Goal: Check status: Check status

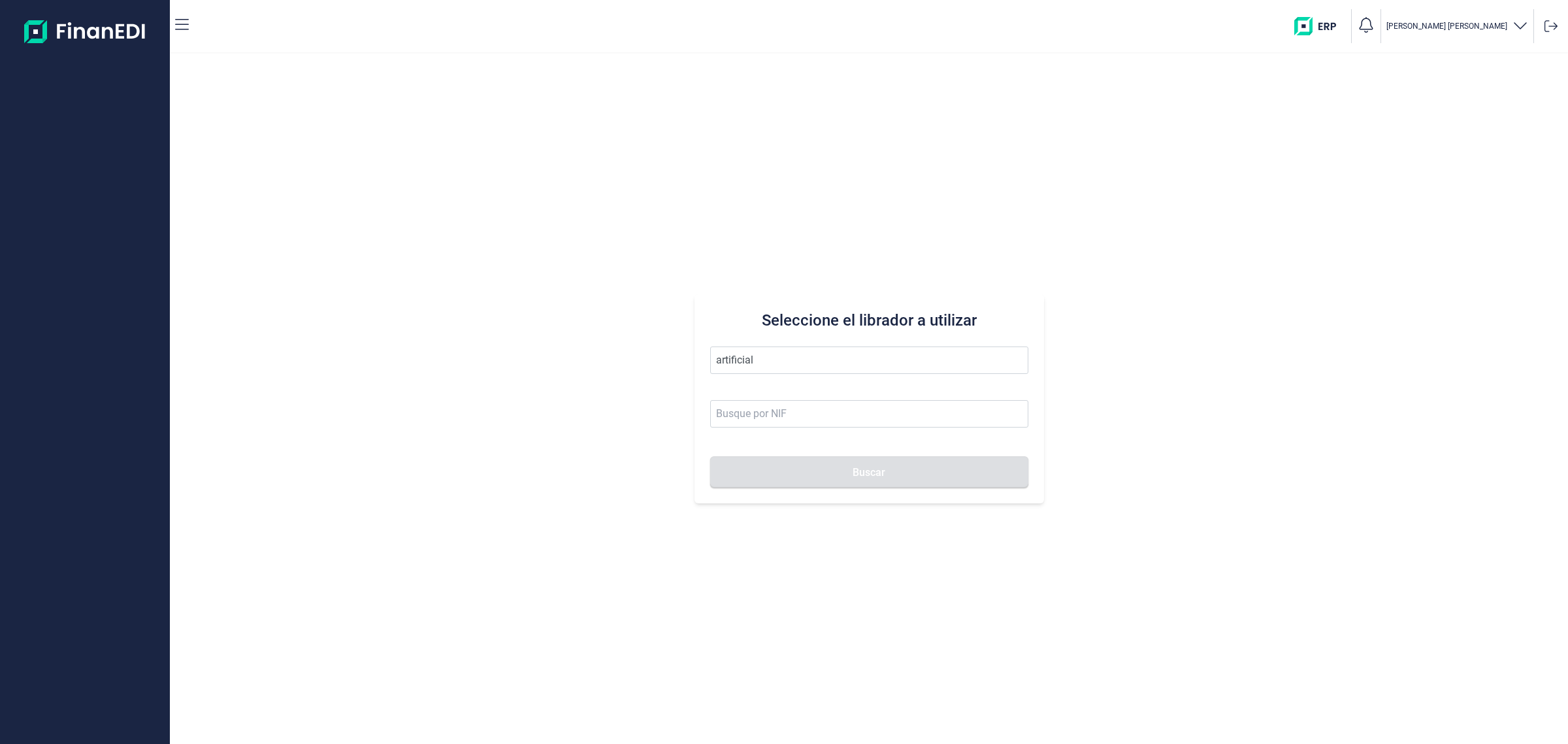
drag, startPoint x: 788, startPoint y: 360, endPoint x: 599, endPoint y: 353, distance: 189.1
click at [631, 361] on div "Seleccione el librador a utilizar artificial Buscar" at bounding box center [869, 398] width 1398 height 690
click at [778, 362] on input "daipe" at bounding box center [869, 360] width 318 height 28
type input "d"
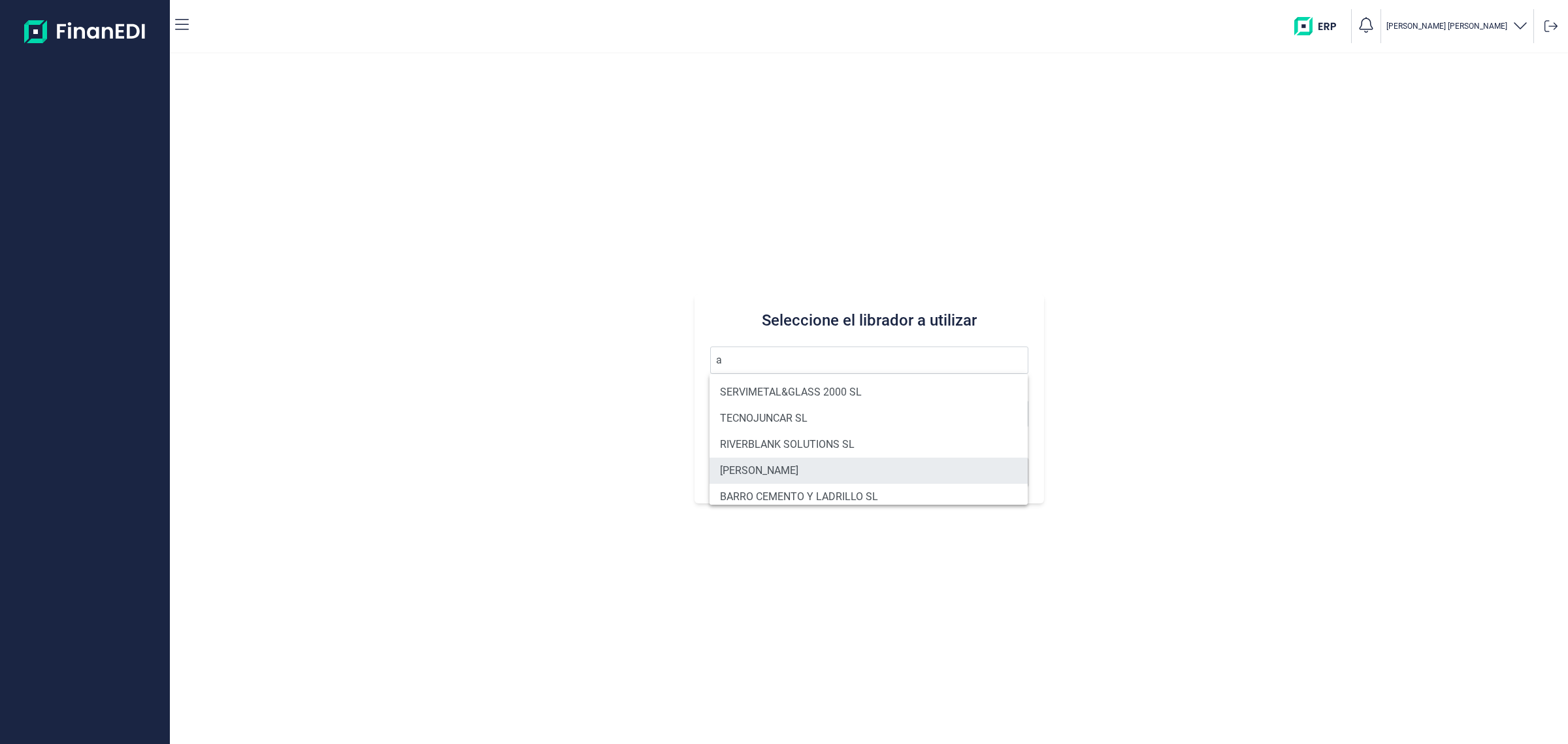
click at [942, 472] on li "[PERSON_NAME]" at bounding box center [868, 471] width 318 height 27
type input "[PERSON_NAME]"
type input "20465987N"
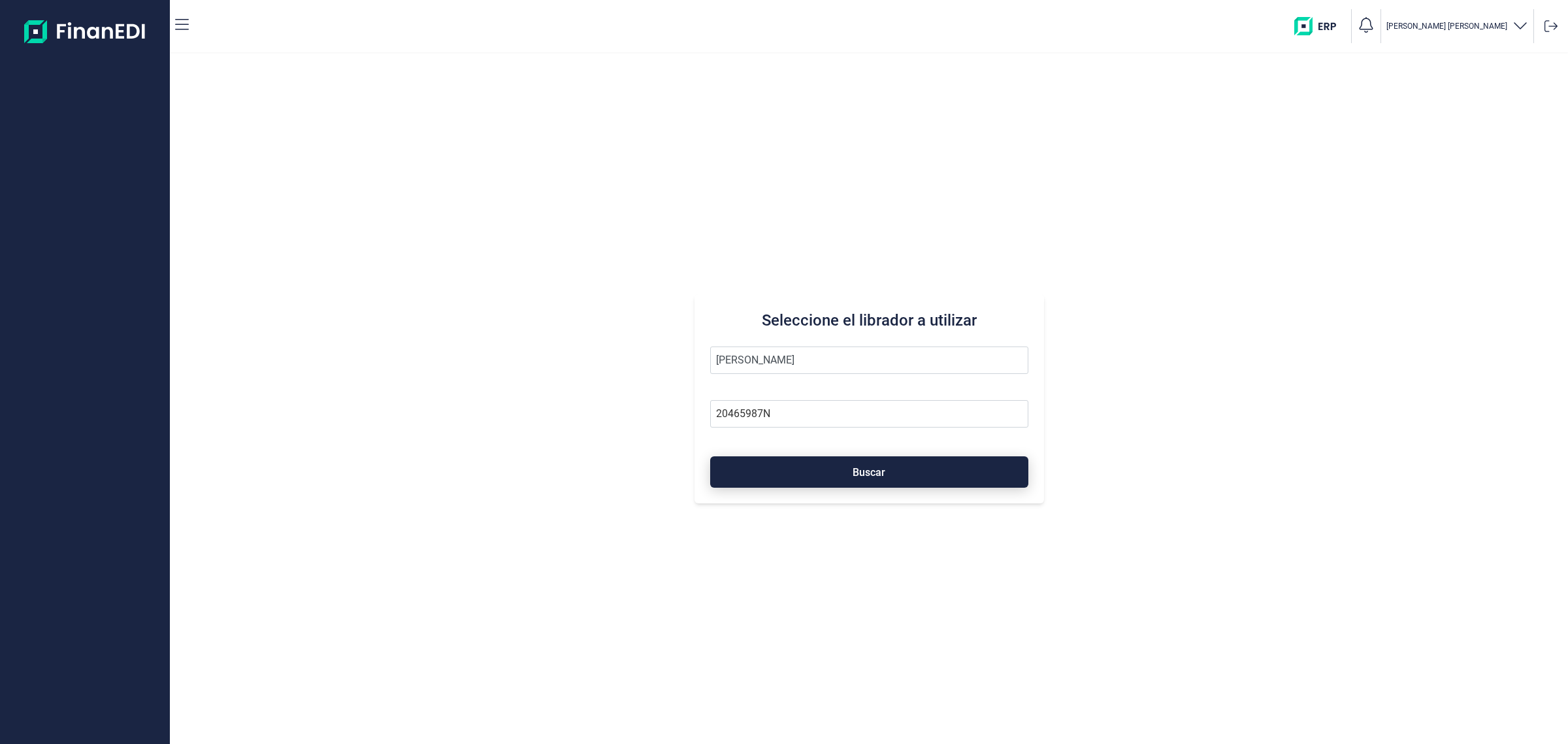
click at [970, 464] on button "Buscar" at bounding box center [869, 472] width 318 height 31
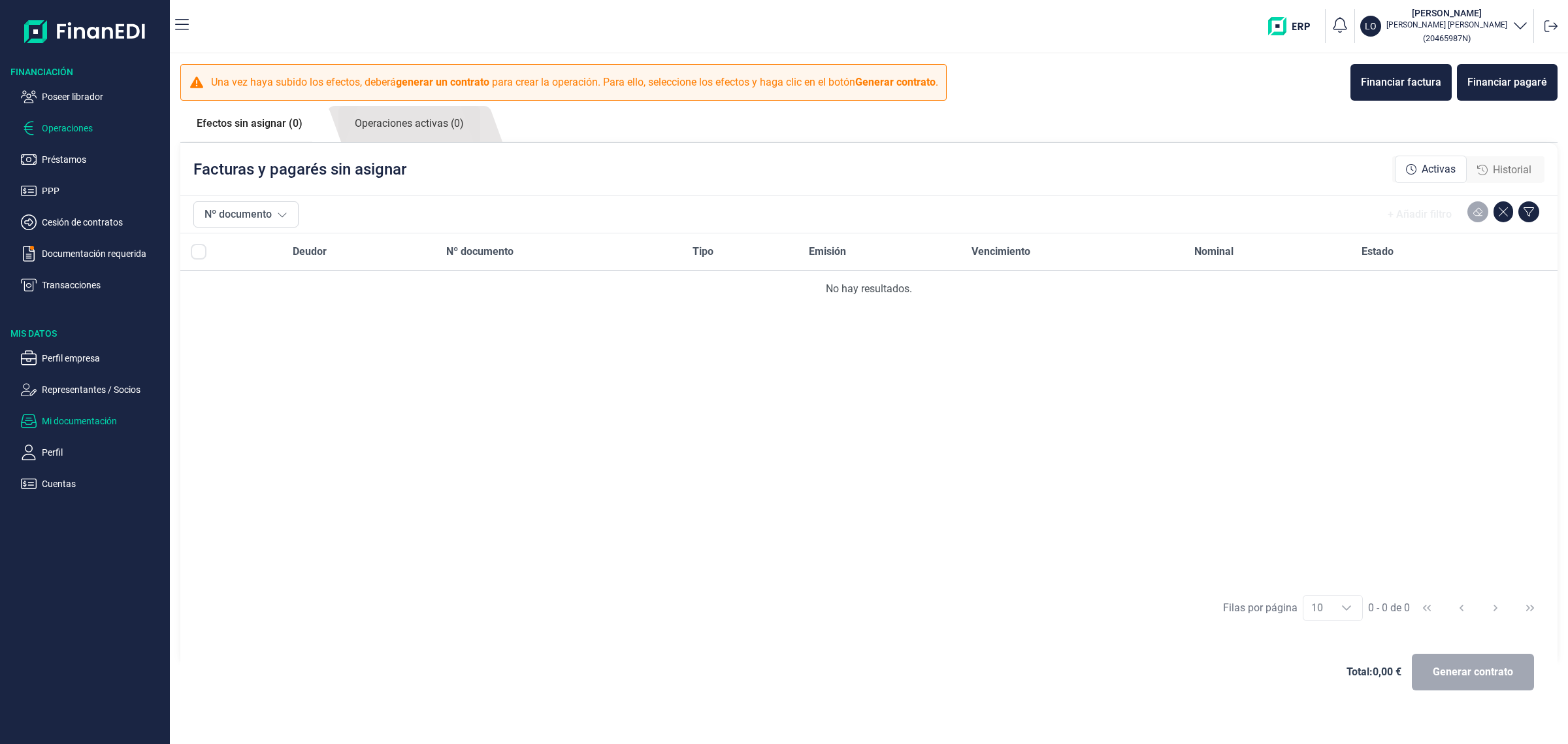
click at [88, 420] on p "Mi documentación" at bounding box center [102, 420] width 122 height 16
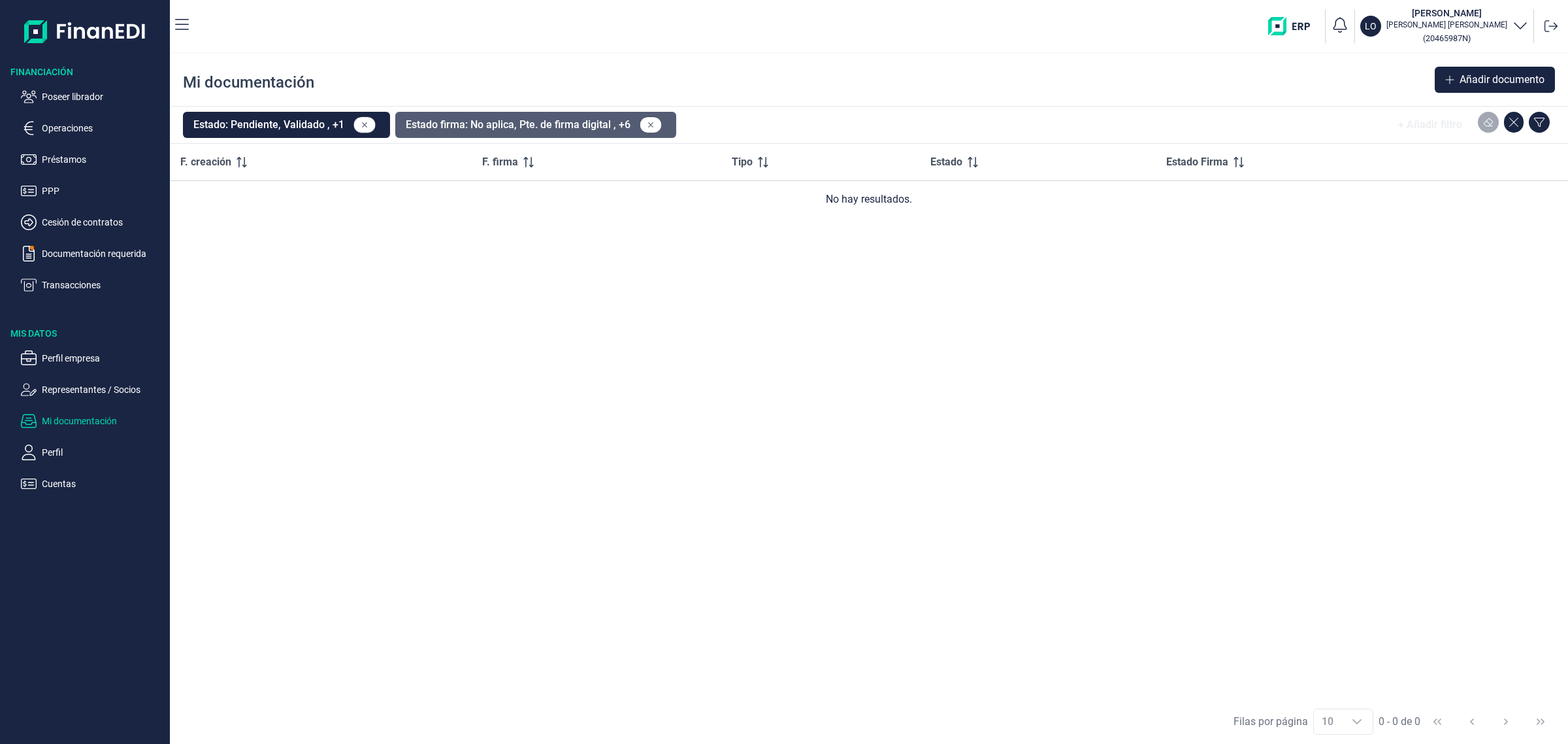
click at [497, 124] on button "Estado firma: No aplica, Pte. de firma digital , +6" at bounding box center [536, 125] width 281 height 27
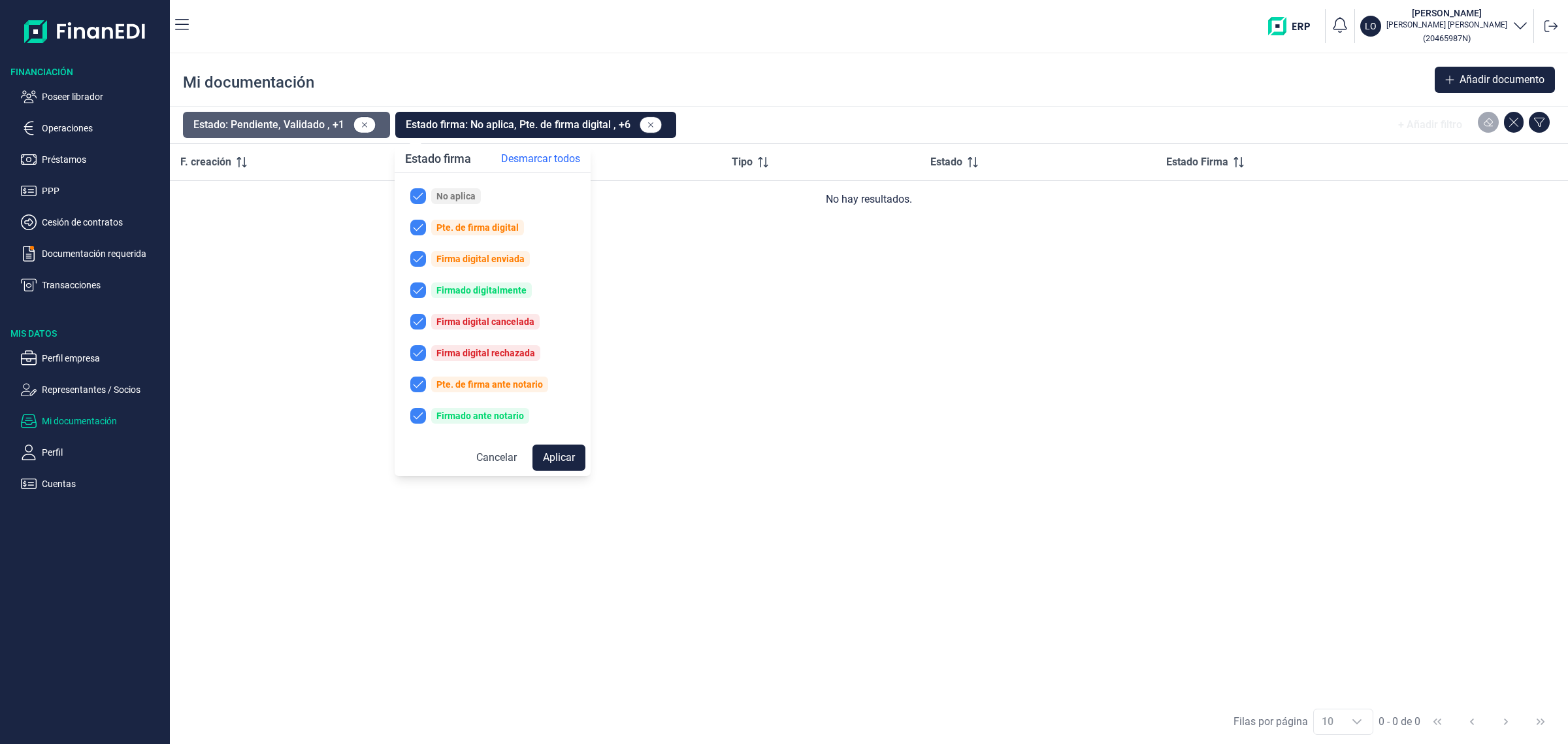
click at [314, 122] on button "Estado: Pendiente, Validado , +1" at bounding box center [286, 125] width 207 height 27
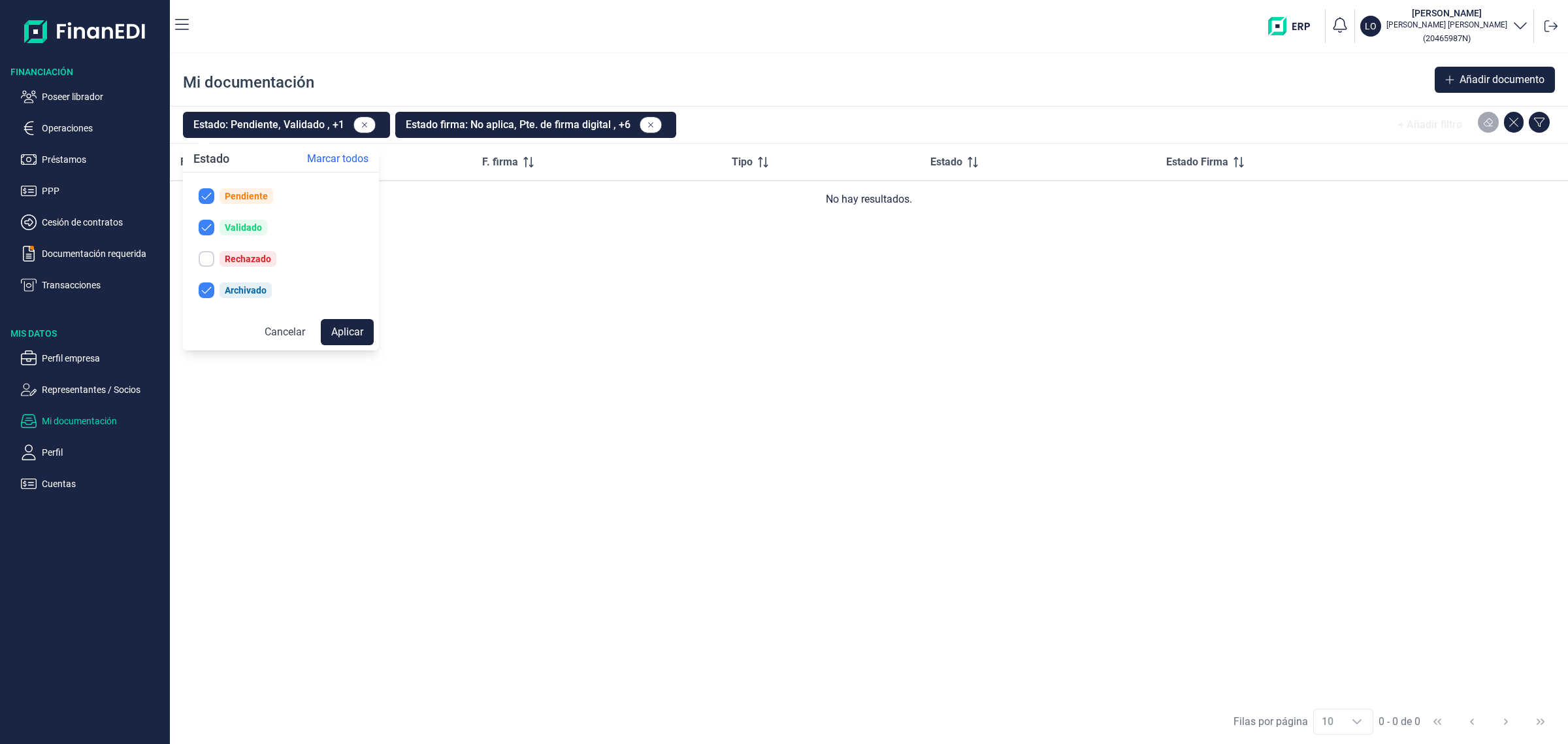
click at [207, 260] on input "checkbox" at bounding box center [206, 258] width 16 height 16
checkbox input "true"
click at [371, 327] on button "Aplicar" at bounding box center [347, 332] width 53 height 27
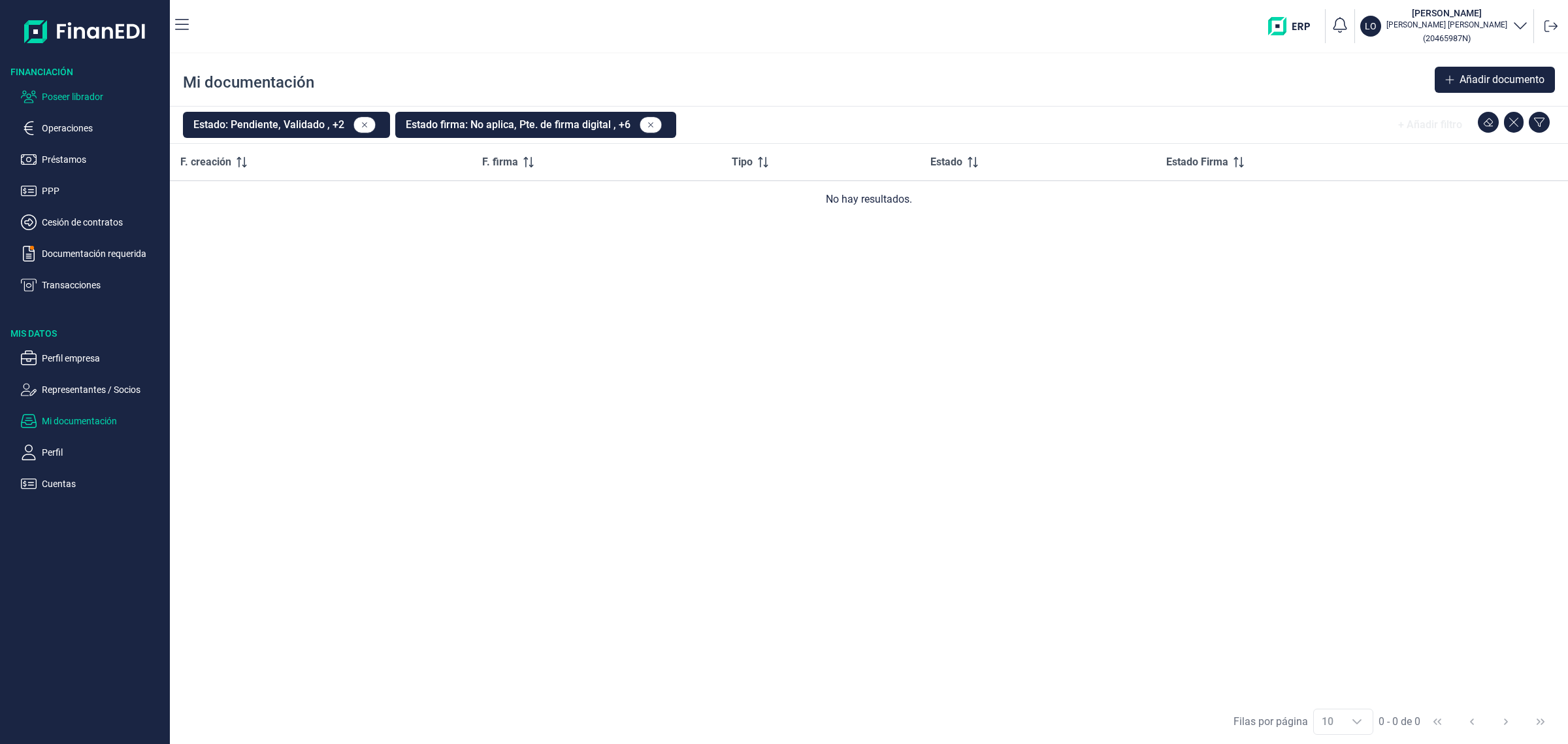
click at [83, 93] on p "Poseer librador" at bounding box center [102, 97] width 122 height 16
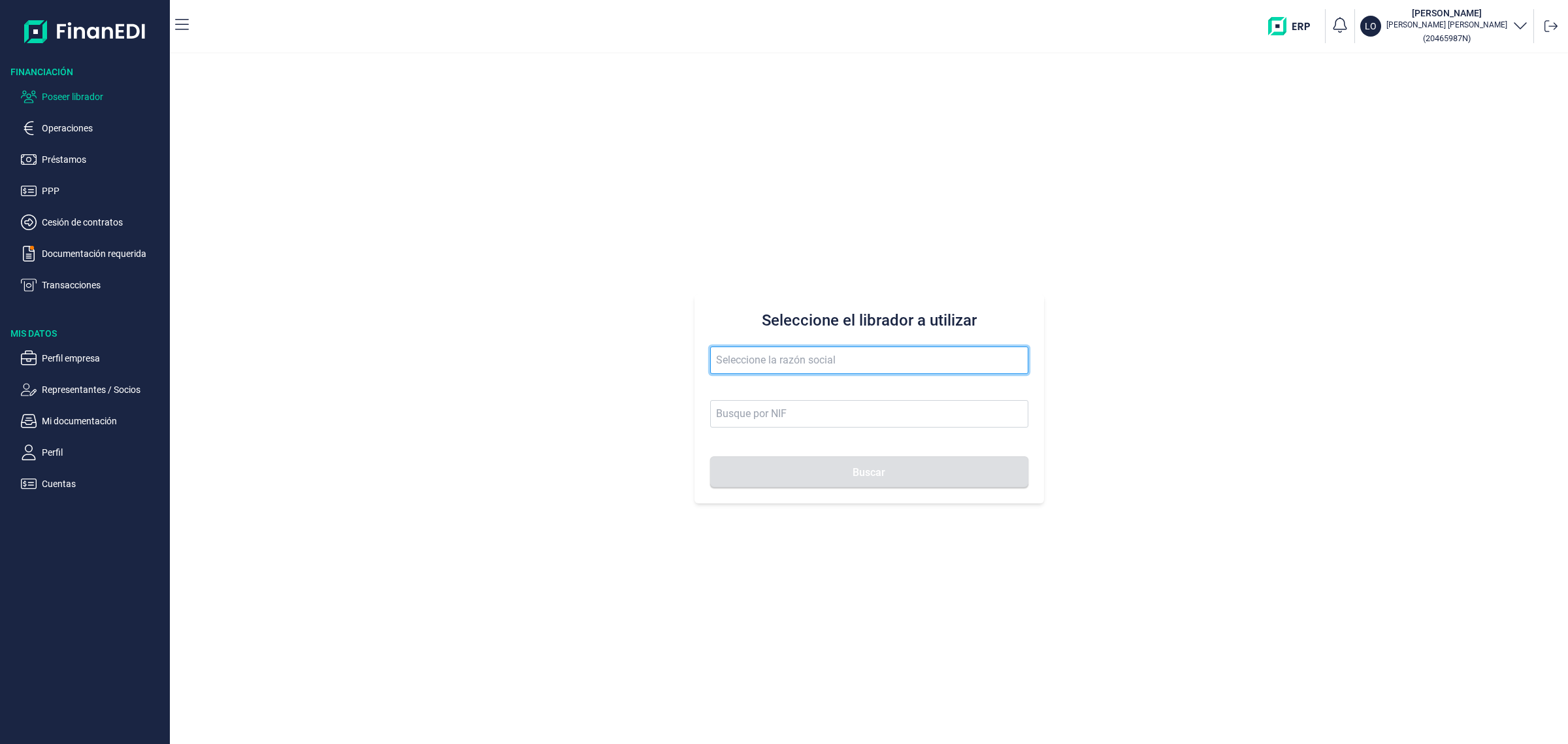
click at [771, 364] on input "text" at bounding box center [869, 360] width 318 height 28
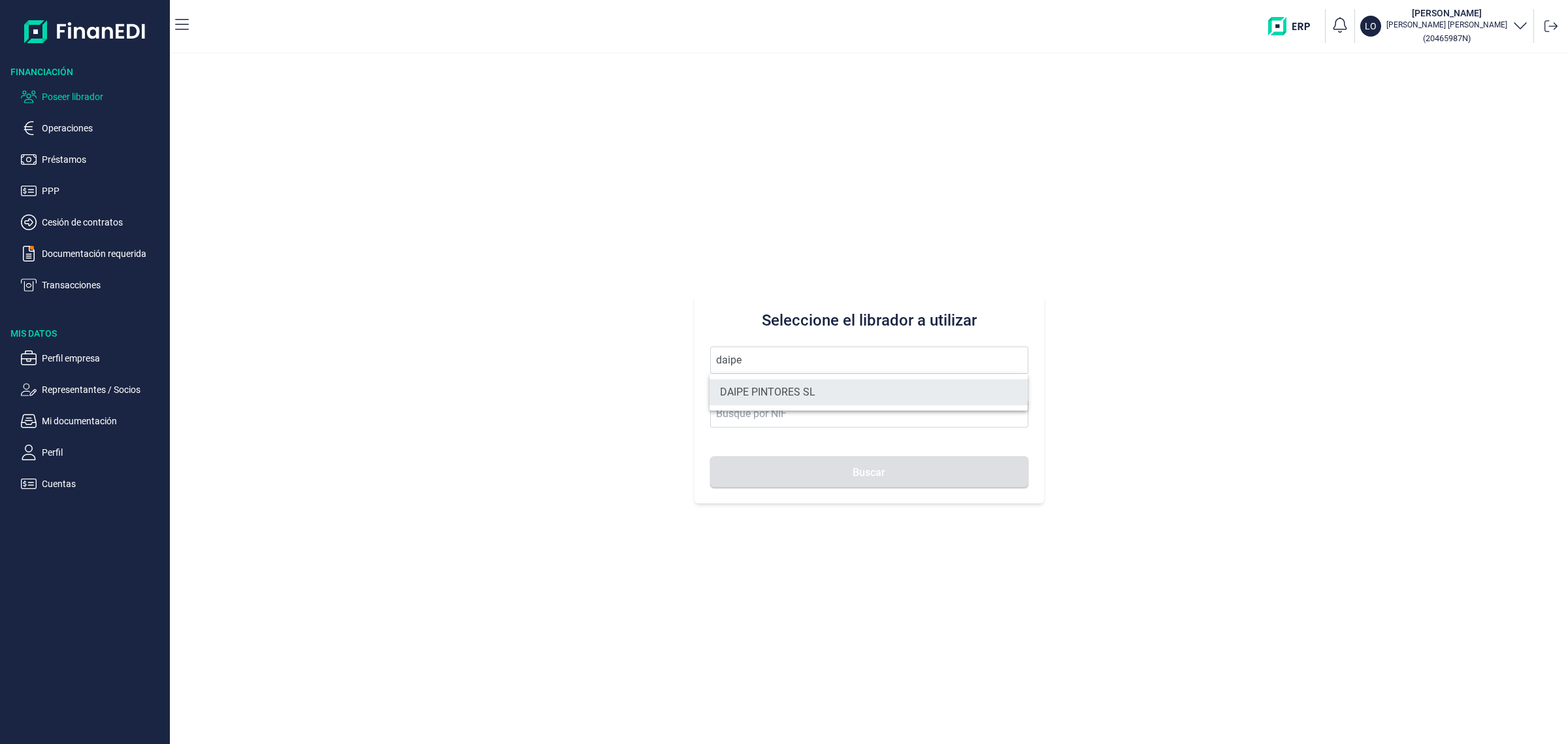
click at [778, 387] on li "DAIPE PINTORES SL" at bounding box center [868, 392] width 318 height 27
type input "DAIPE PINTORES SL"
type input "B02679678"
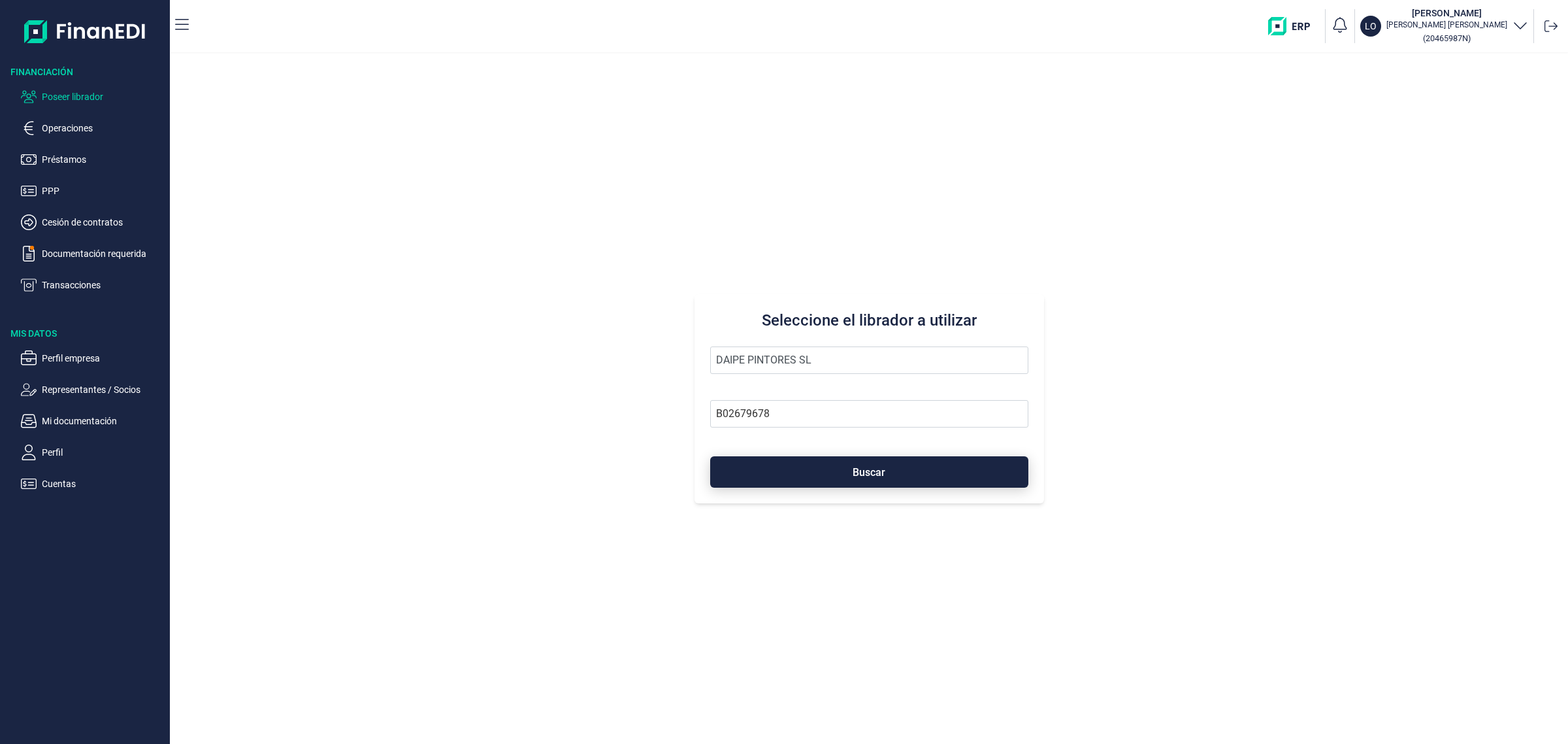
click at [895, 485] on button "Buscar" at bounding box center [869, 472] width 318 height 31
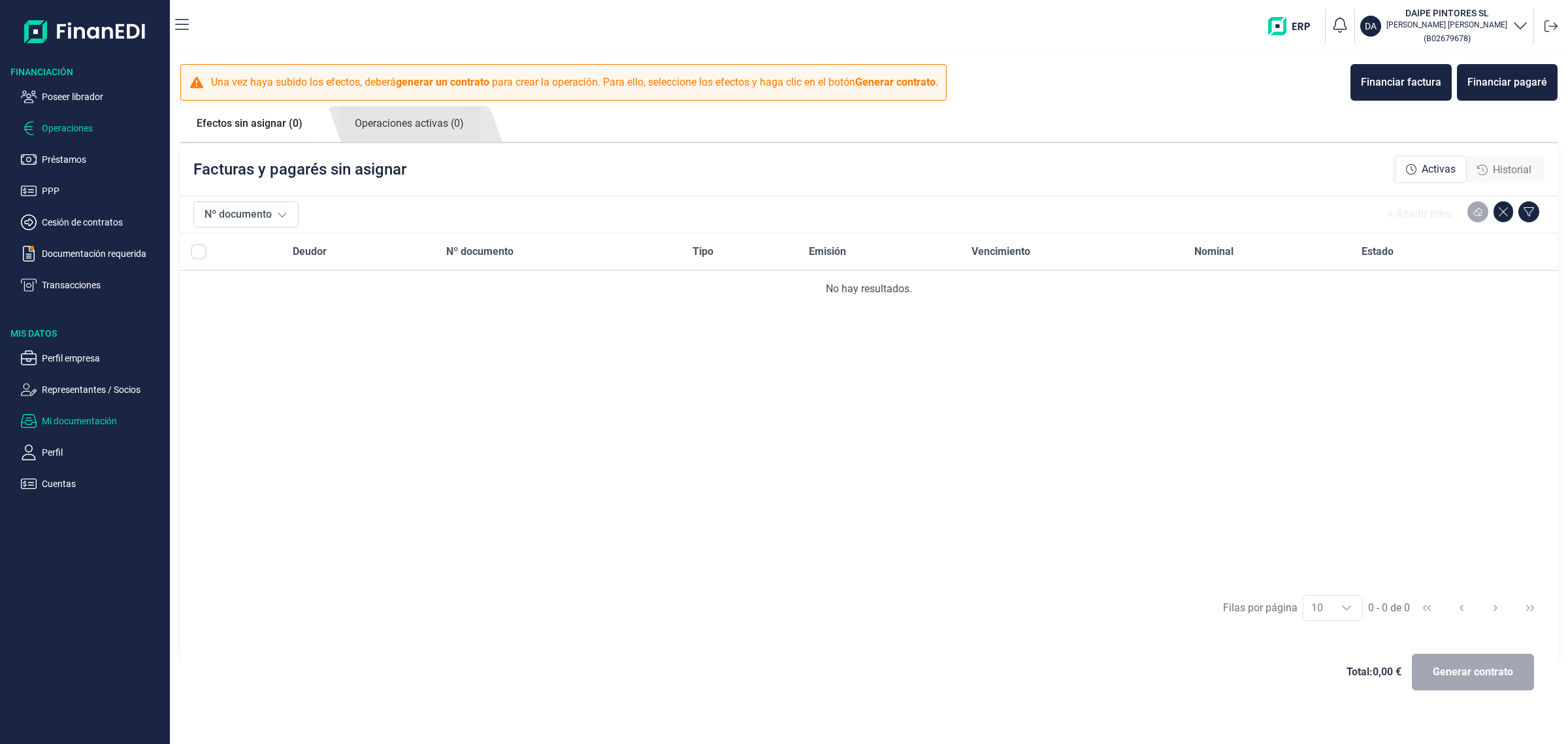
click at [85, 425] on p "Mi documentación" at bounding box center [102, 420] width 122 height 16
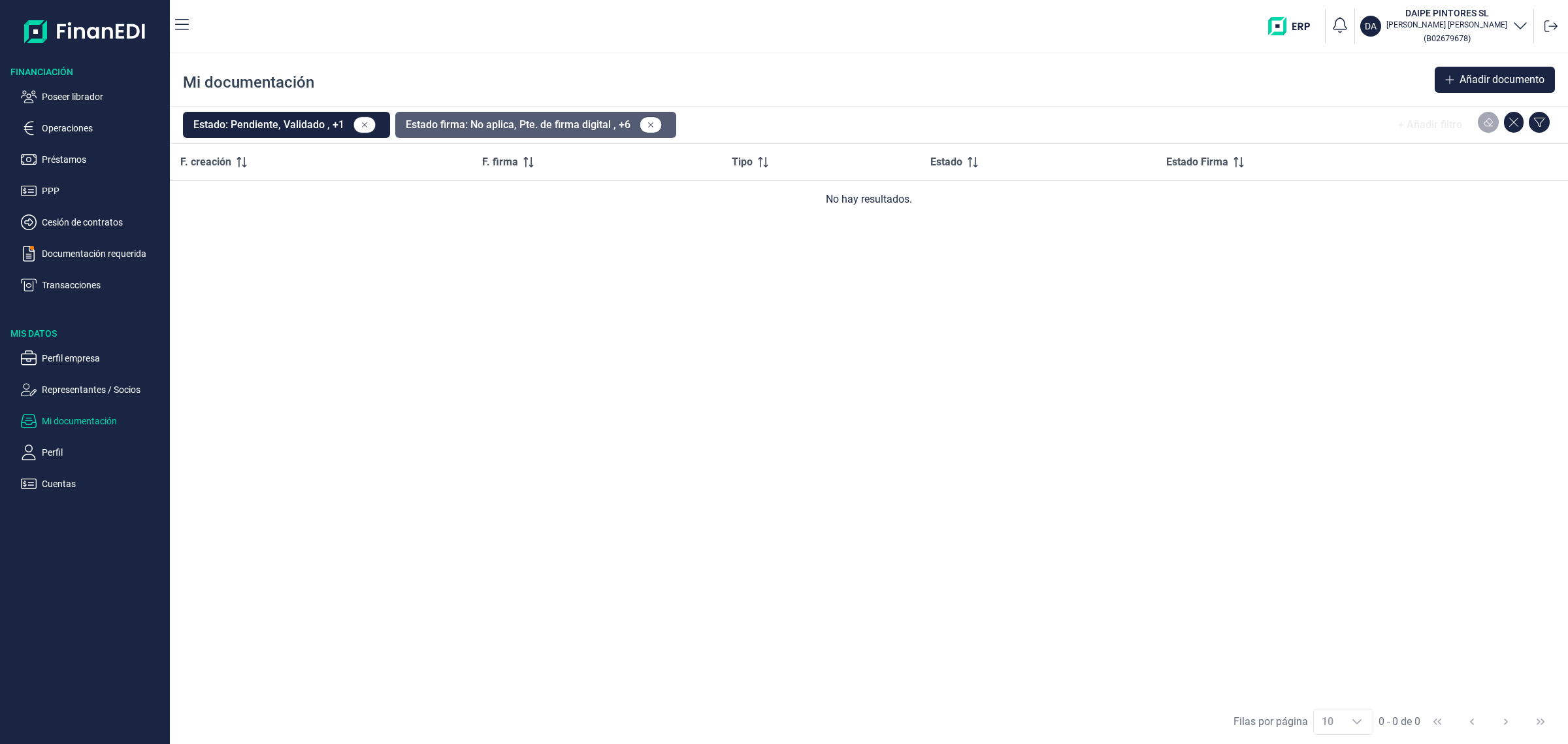
click at [497, 121] on button "Estado firma: No aplica, Pte. de firma digital , +6" at bounding box center [536, 125] width 281 height 27
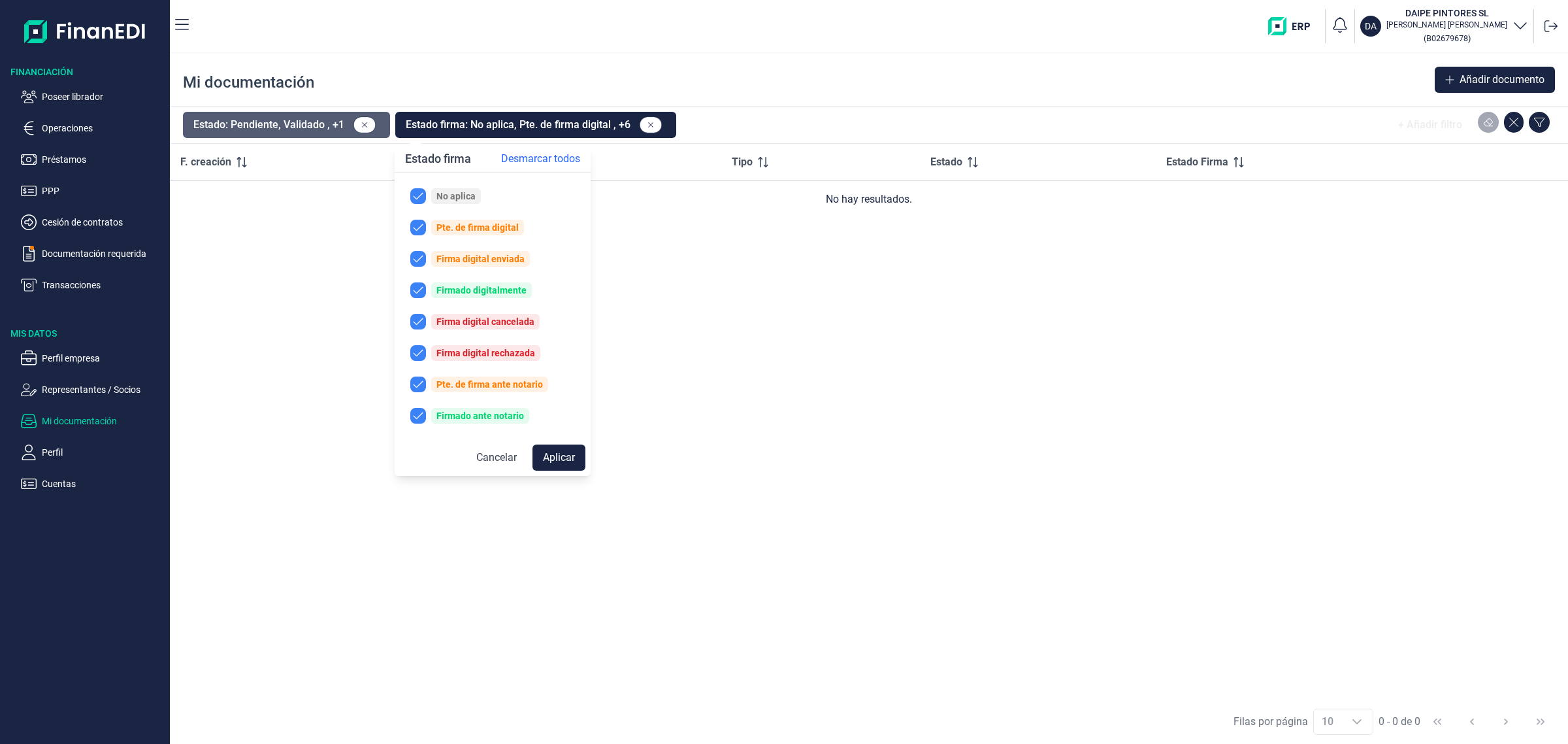
click at [291, 118] on button "Estado: Pendiente, Validado , +1" at bounding box center [286, 125] width 207 height 27
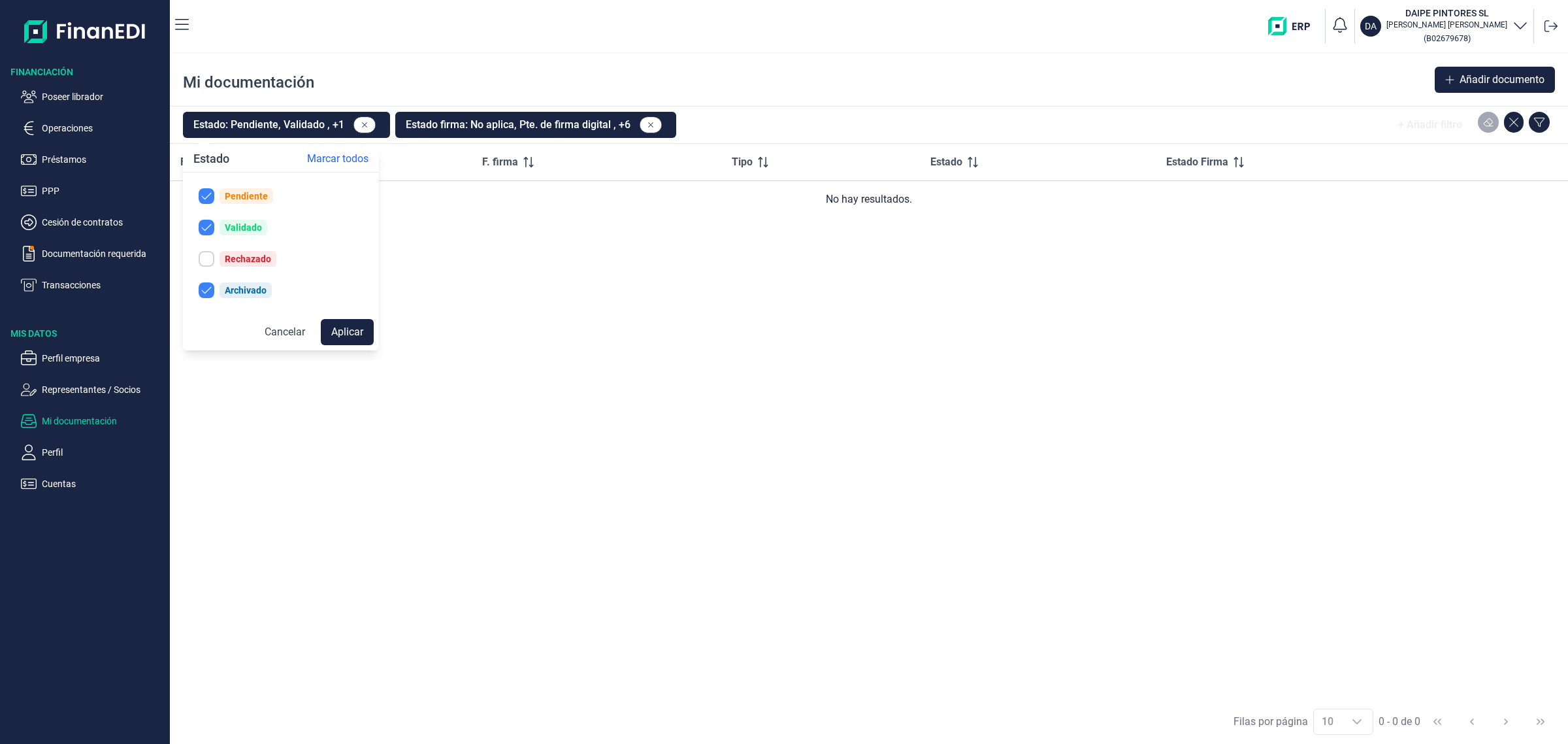
click at [208, 259] on input "checkbox" at bounding box center [206, 258] width 16 height 16
checkbox input "true"
click at [355, 335] on button "Aplicar" at bounding box center [347, 332] width 53 height 27
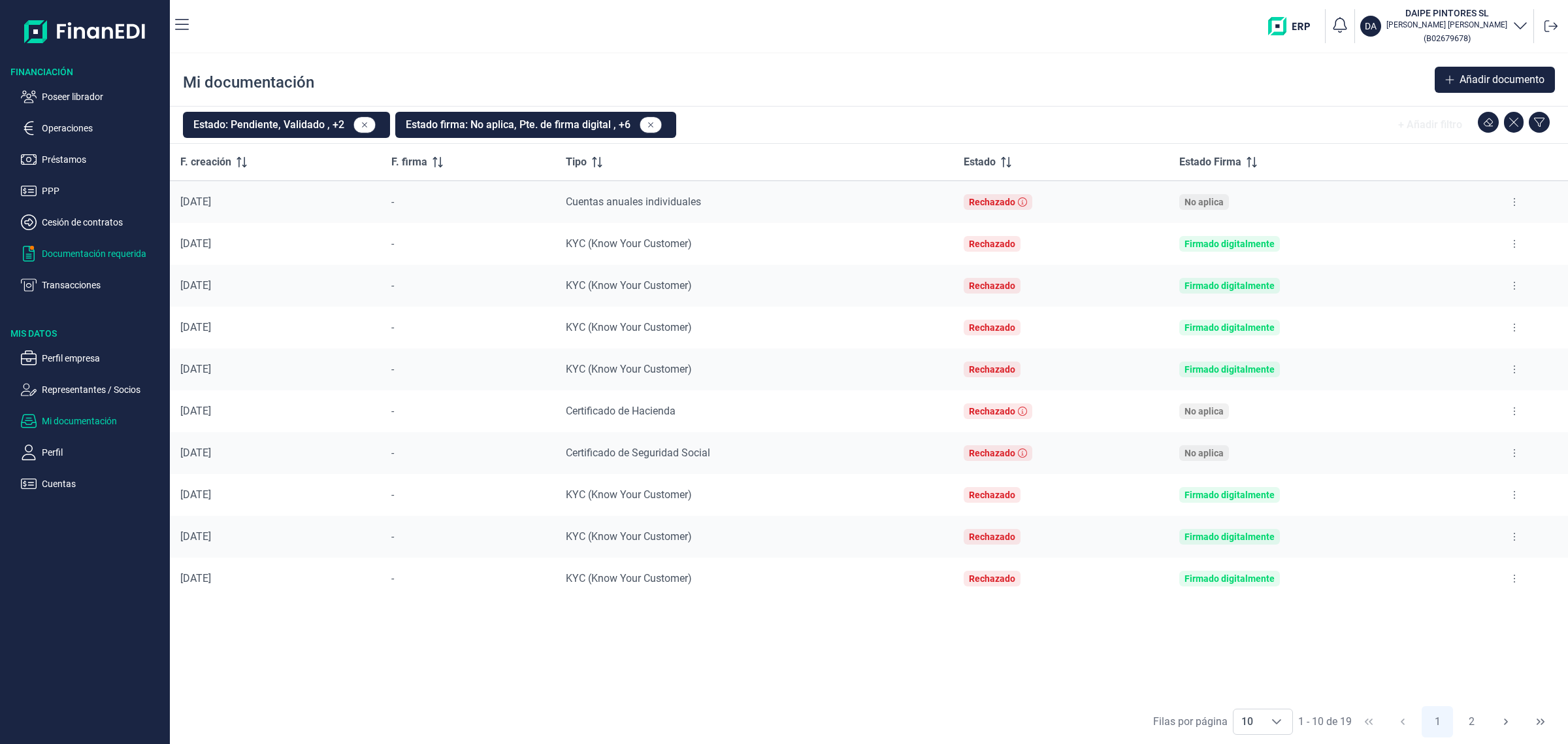
click at [64, 251] on p "Documentación requerida" at bounding box center [102, 253] width 122 height 16
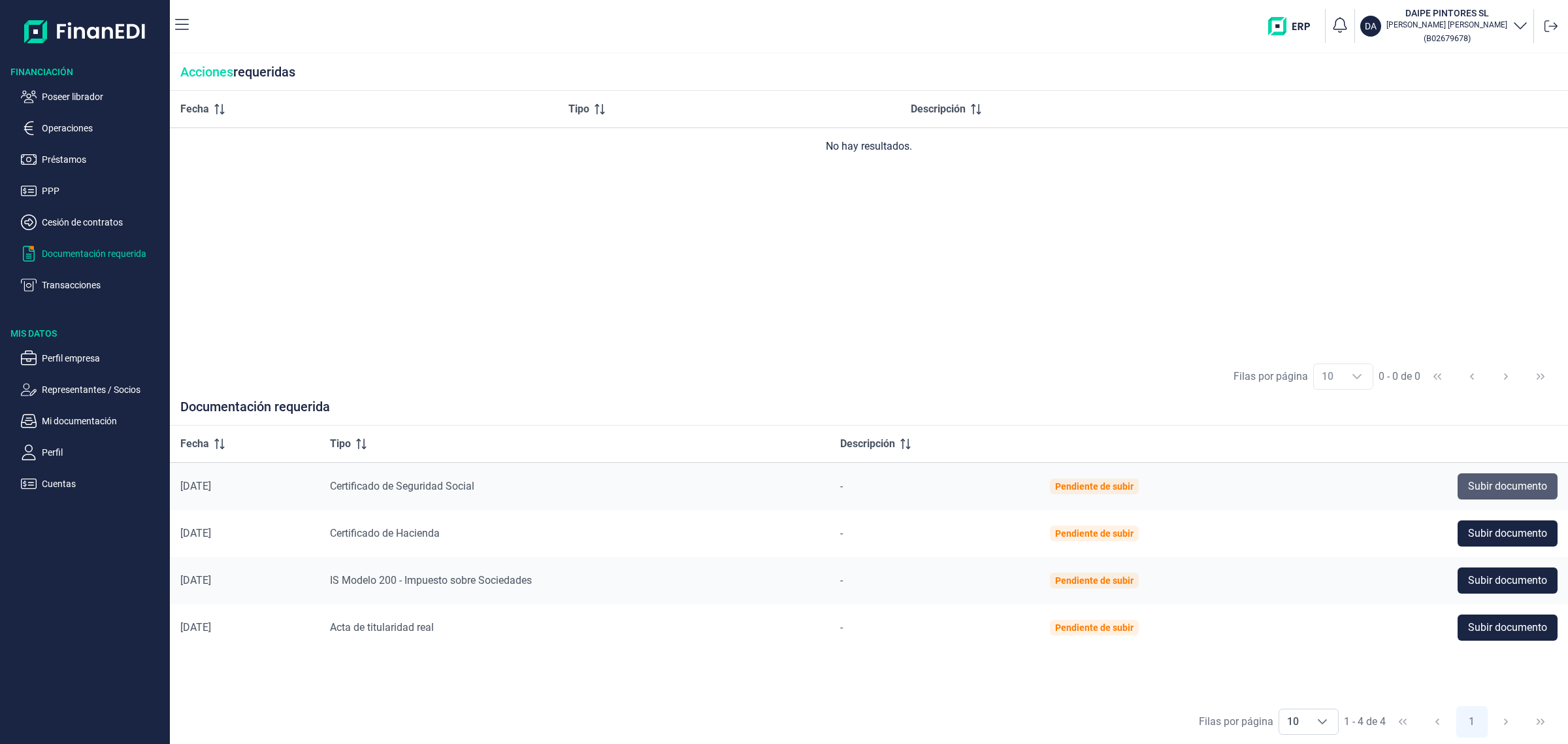
click at [1485, 485] on span "Subir documento" at bounding box center [1507, 486] width 79 height 16
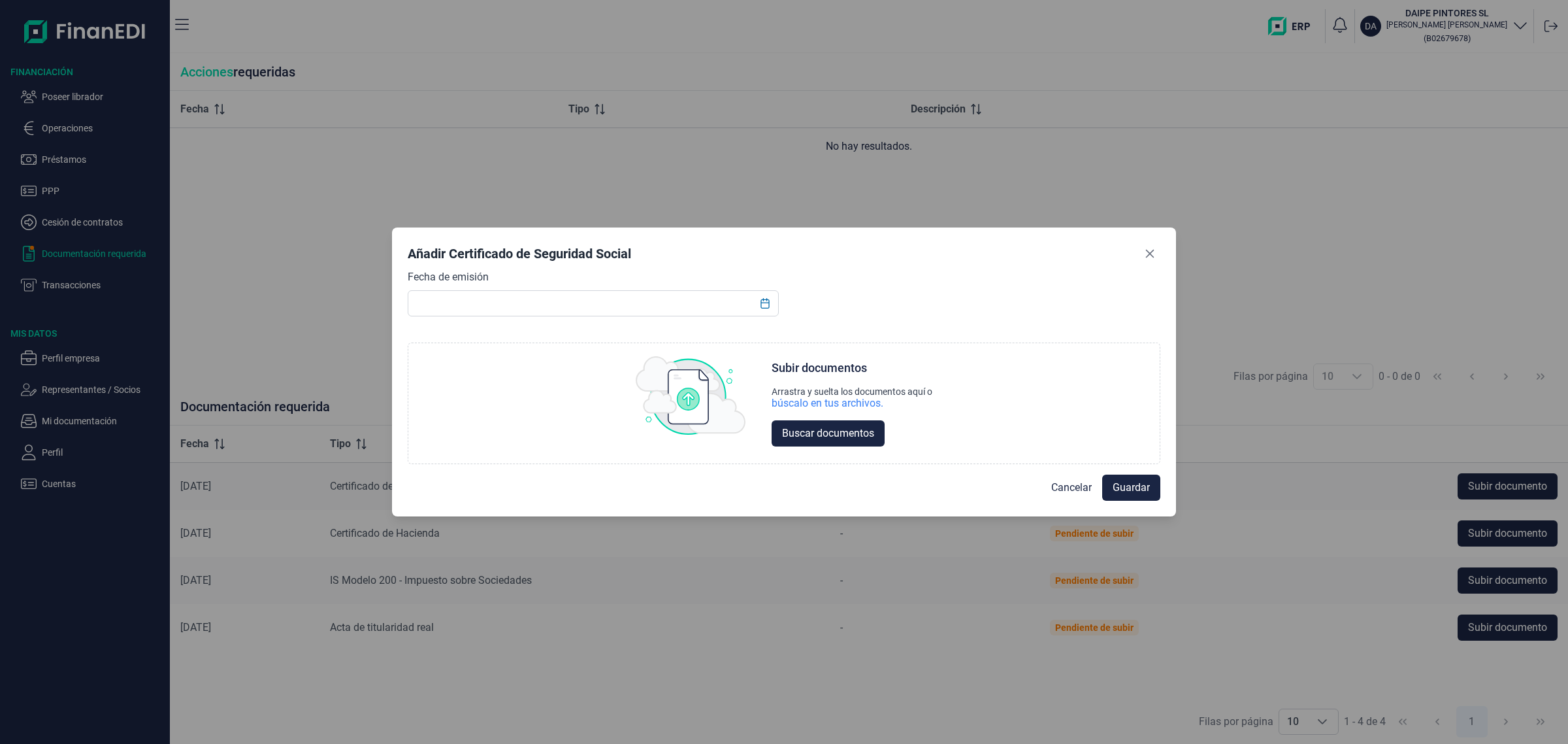
drag, startPoint x: 1150, startPoint y: 252, endPoint x: 1128, endPoint y: 252, distance: 22.0
click at [1149, 252] on icon "Close" at bounding box center [1150, 253] width 10 height 10
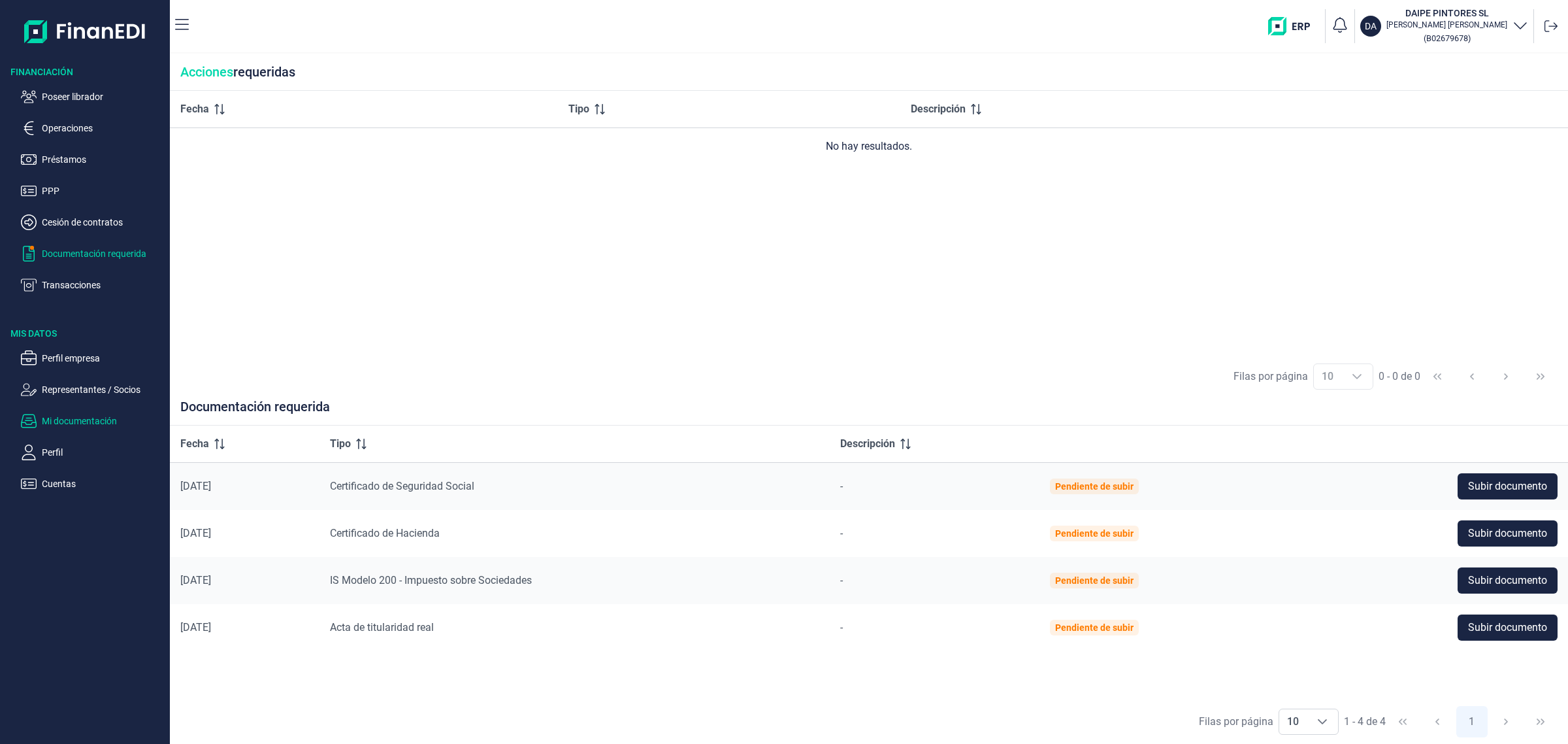
click at [77, 413] on p "Mi documentación" at bounding box center [102, 420] width 122 height 16
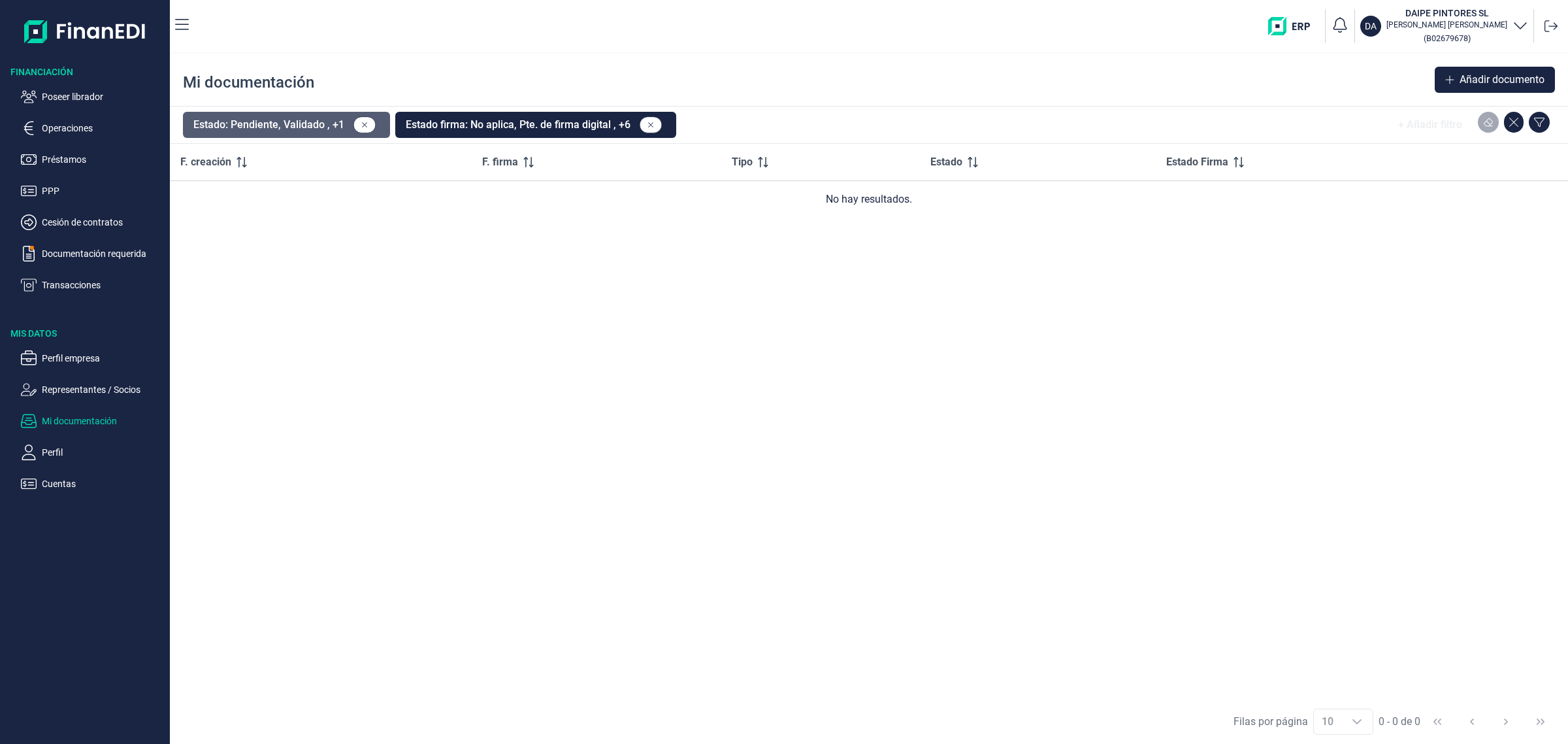
click at [325, 132] on button "Estado: Pendiente, Validado , +1" at bounding box center [286, 125] width 207 height 27
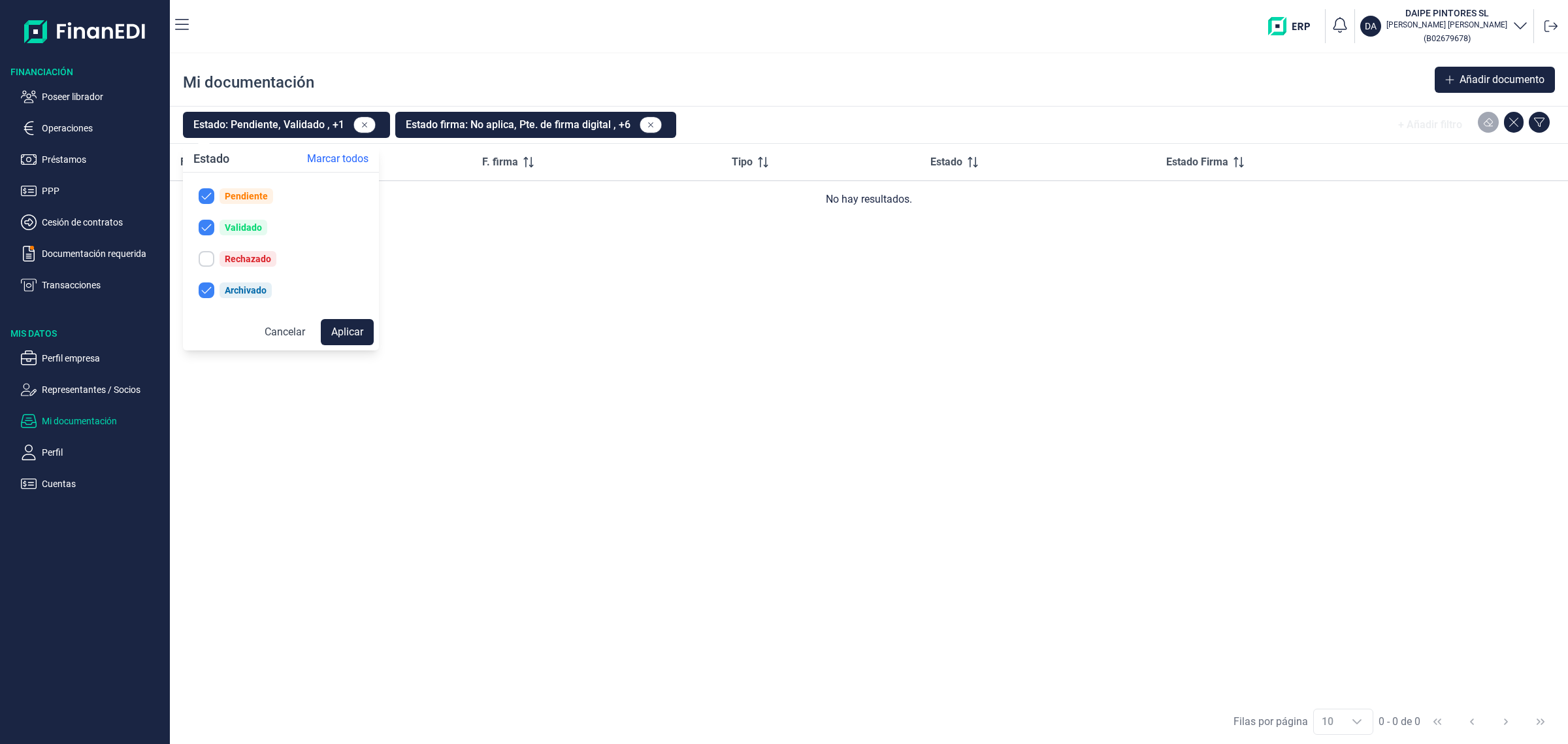
click at [194, 259] on button "Rechazado" at bounding box center [281, 259] width 186 height 27
checkbox input "true"
click at [344, 328] on button "Aplicar" at bounding box center [347, 332] width 53 height 27
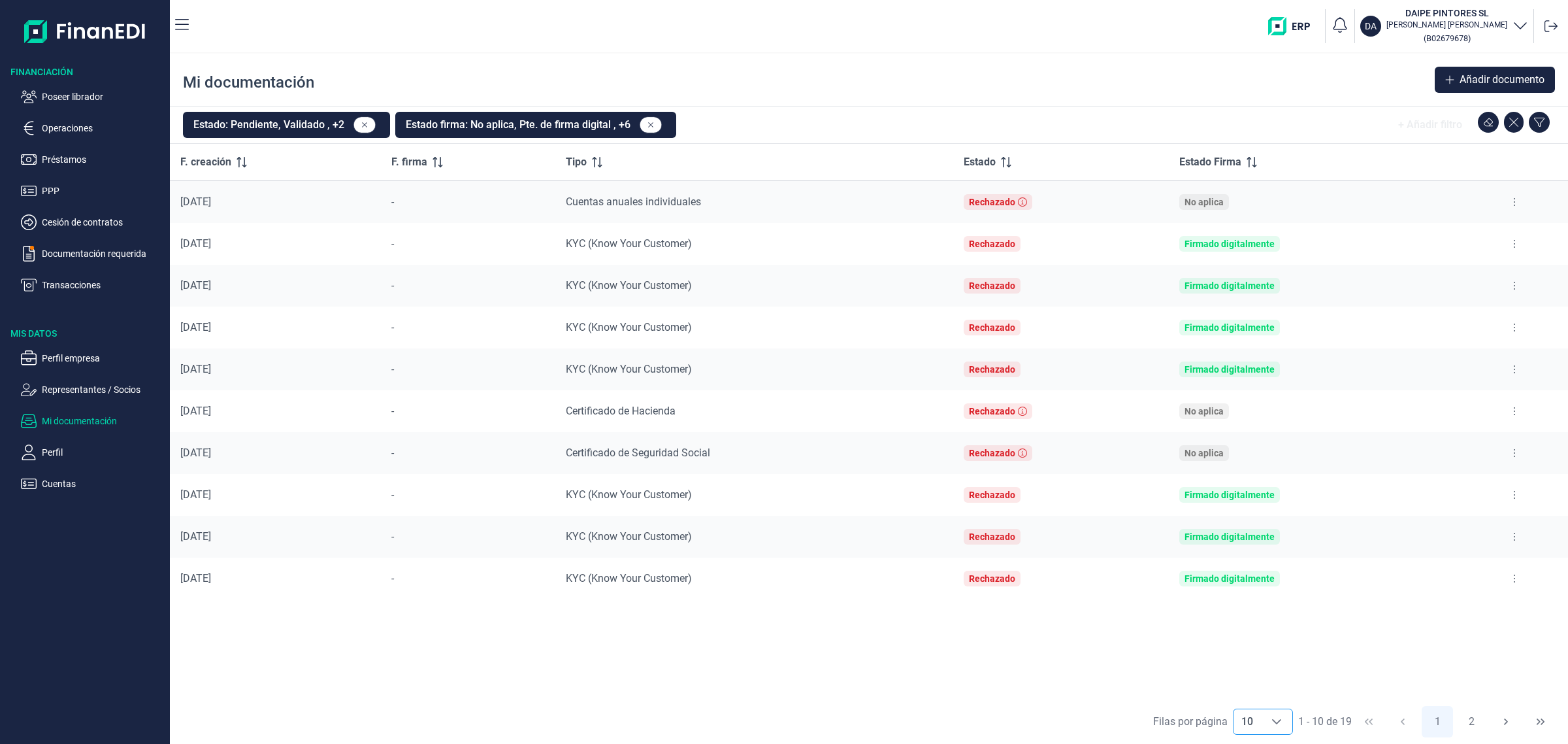
click at [1269, 717] on div "Choose" at bounding box center [1276, 721] width 31 height 25
click at [1245, 634] on span "20" at bounding box center [1245, 630] width 11 height 12
type input "20"
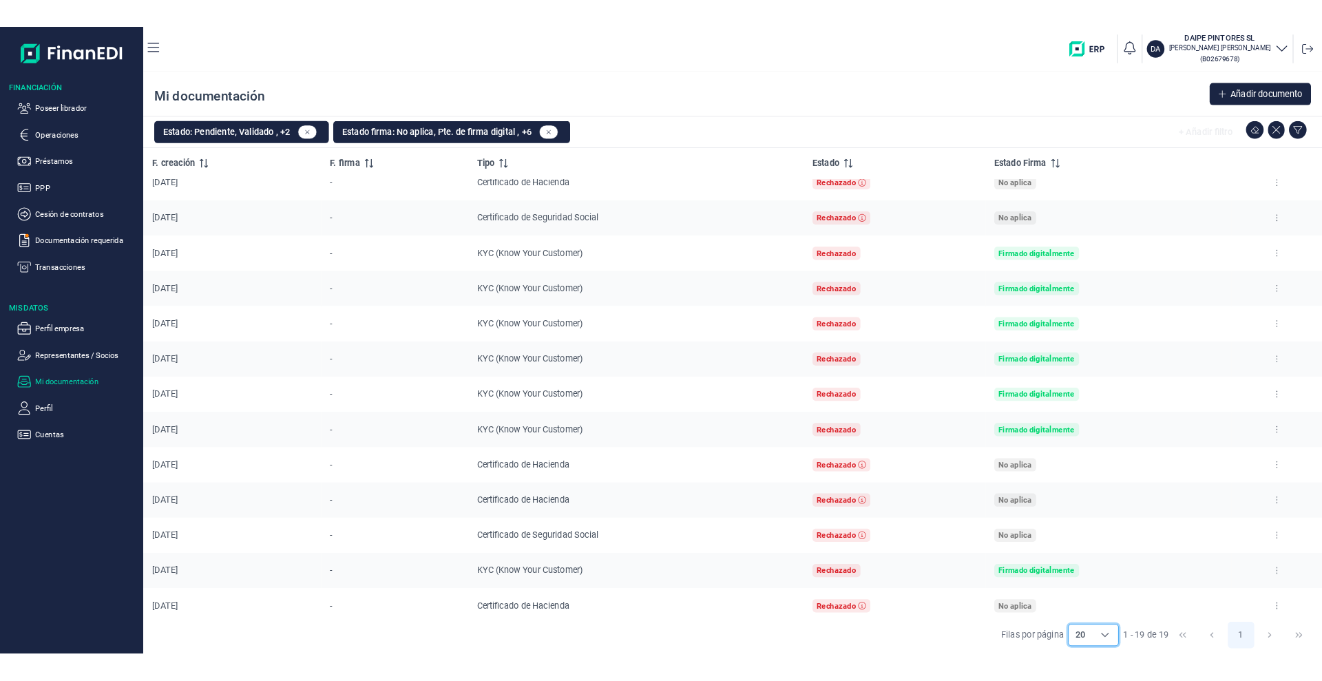
scroll to position [0, 0]
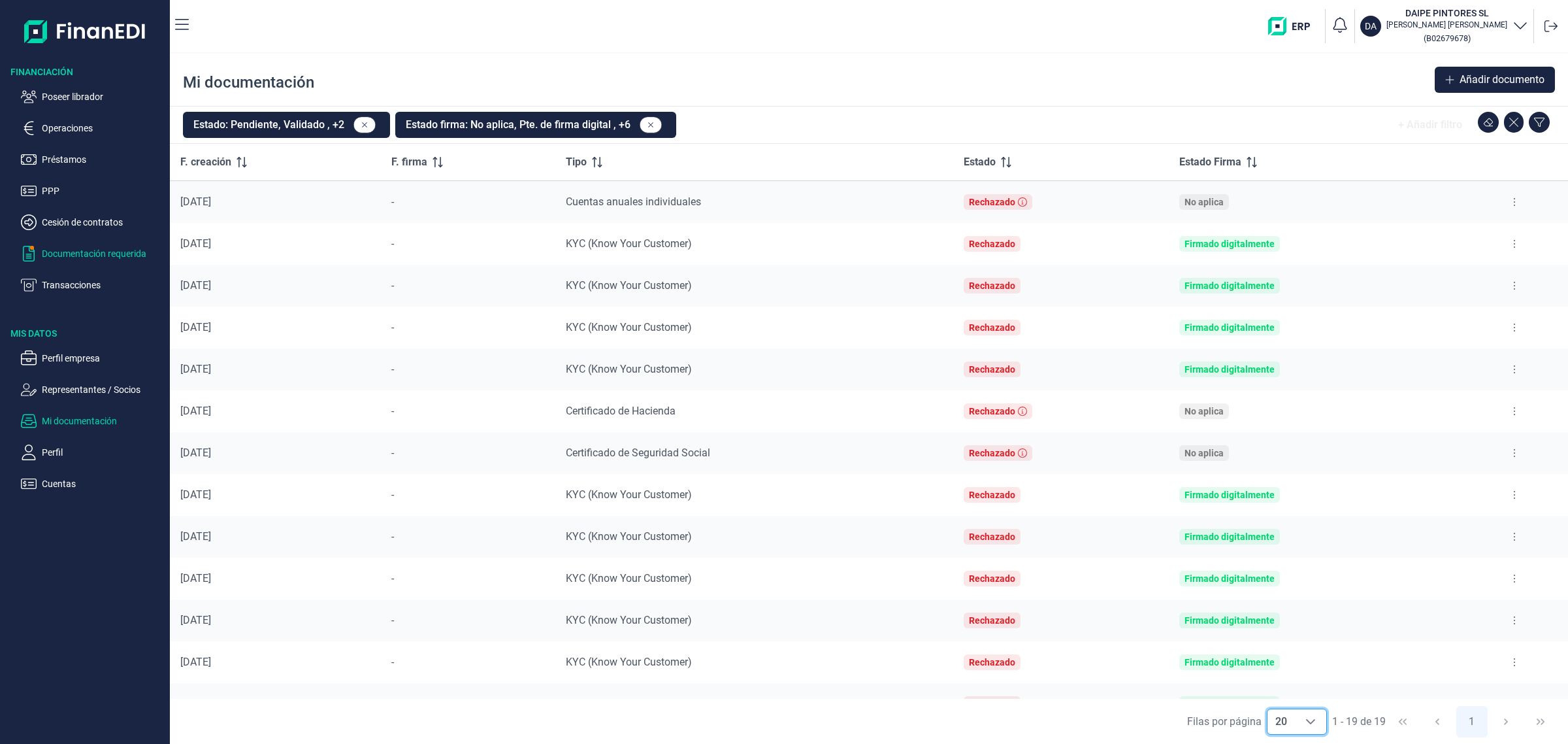
click at [96, 258] on p "Documentación requerida" at bounding box center [102, 253] width 122 height 16
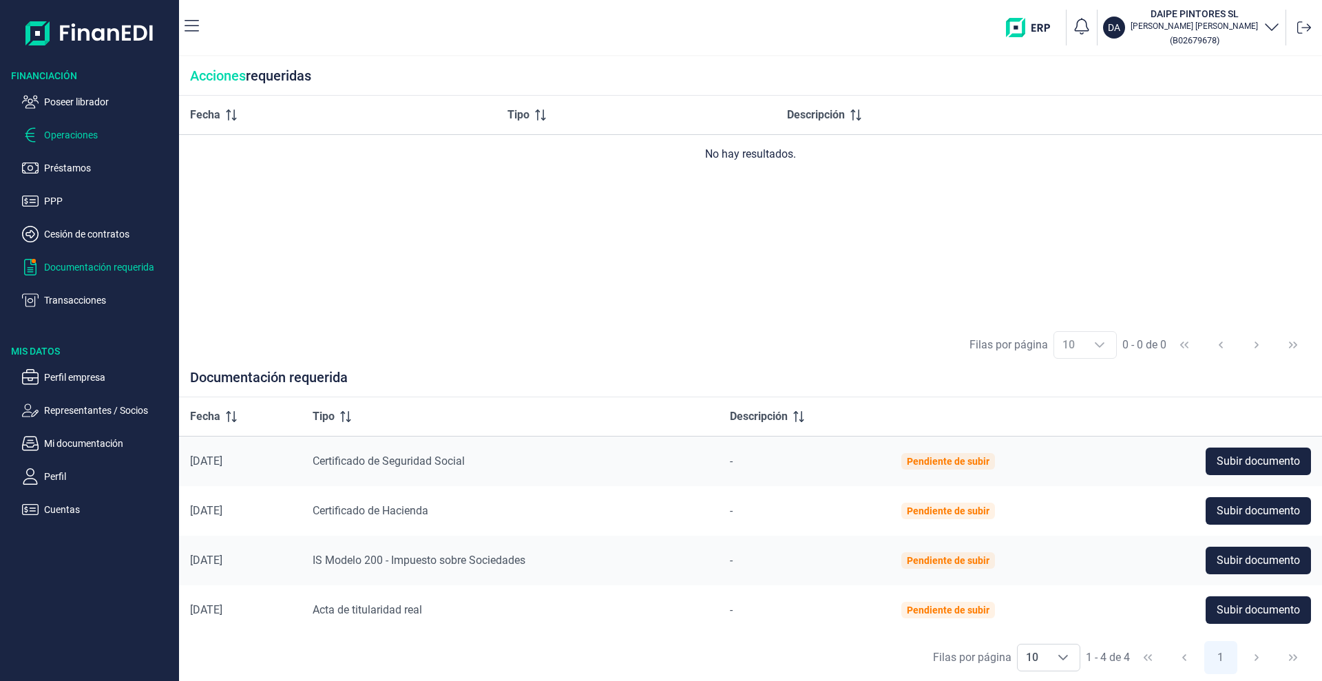
click at [92, 142] on p "Operaciones" at bounding box center [108, 135] width 129 height 17
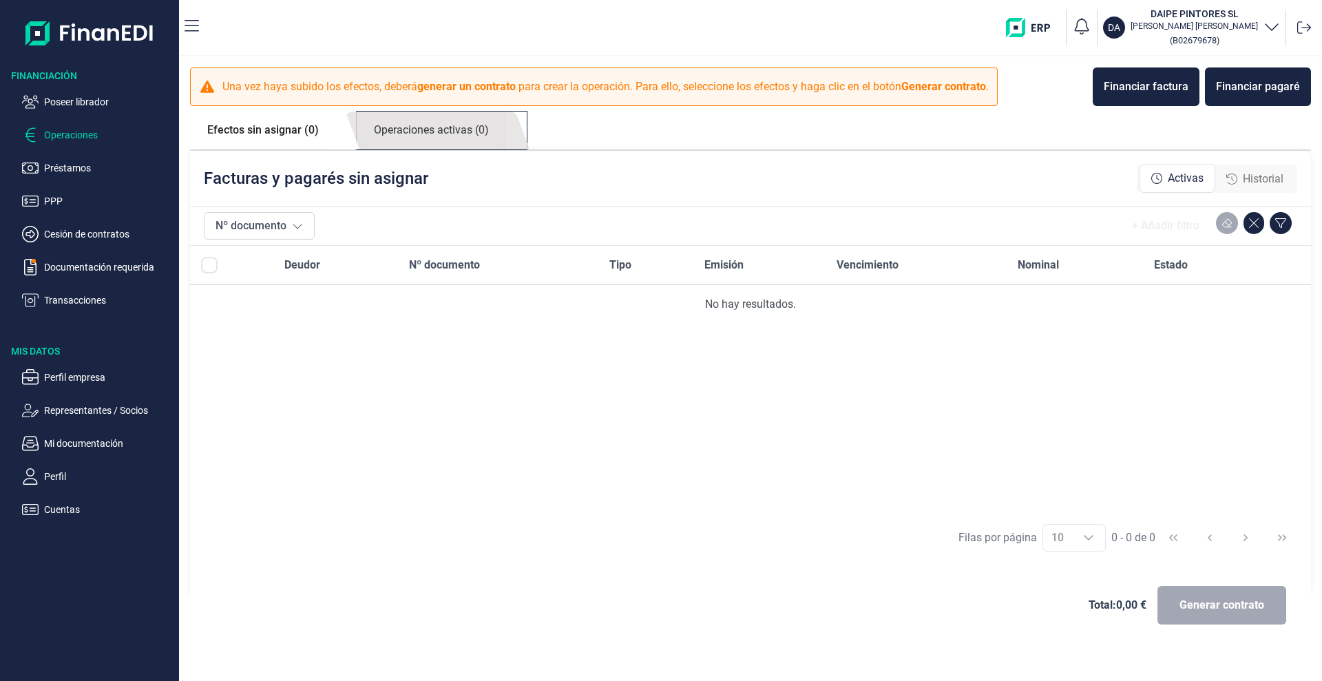
click at [434, 129] on link "Operaciones activas (0)" at bounding box center [431, 131] width 149 height 38
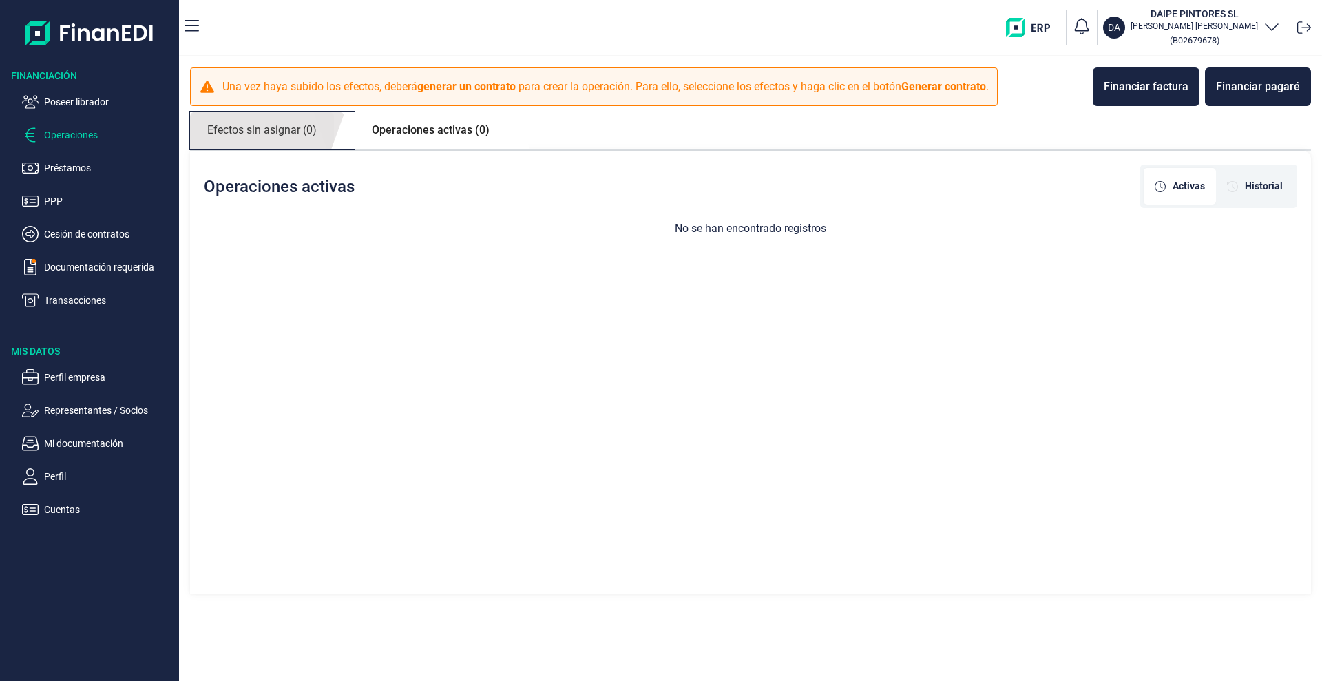
click at [282, 122] on link "Efectos sin asignar (0)" at bounding box center [262, 131] width 144 height 38
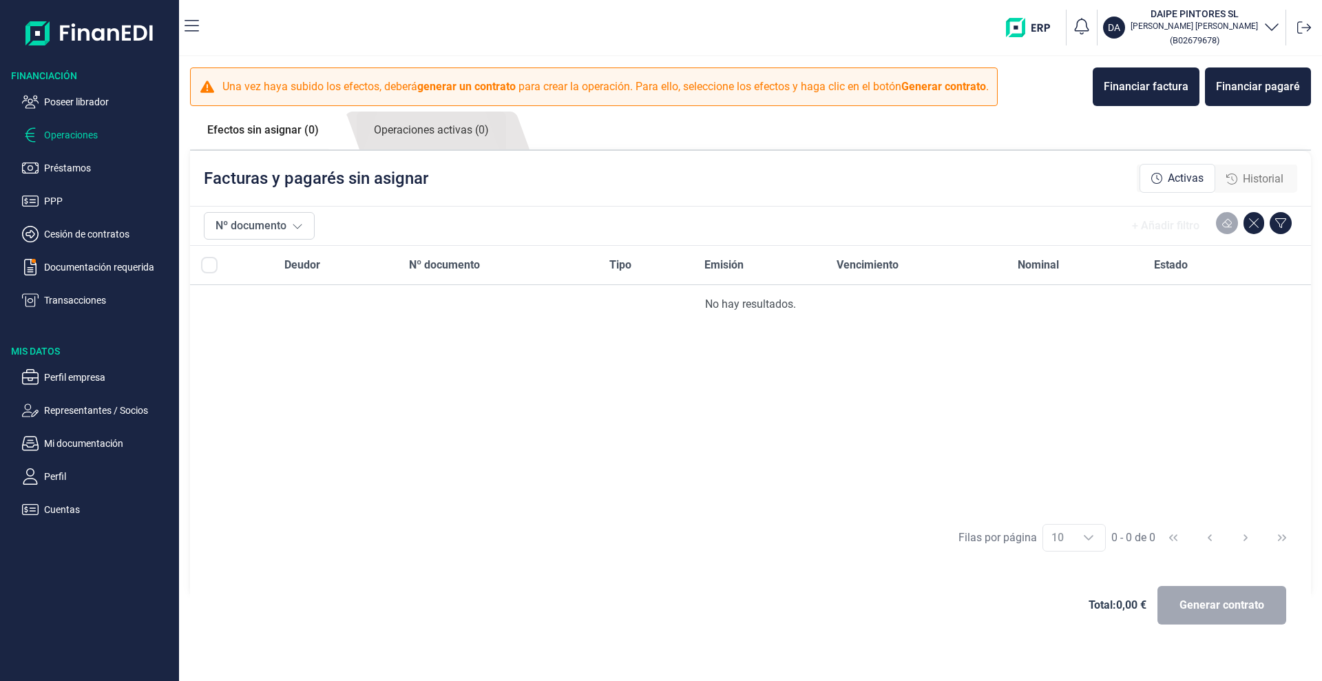
click at [1252, 180] on span "Historial" at bounding box center [1263, 179] width 41 height 17
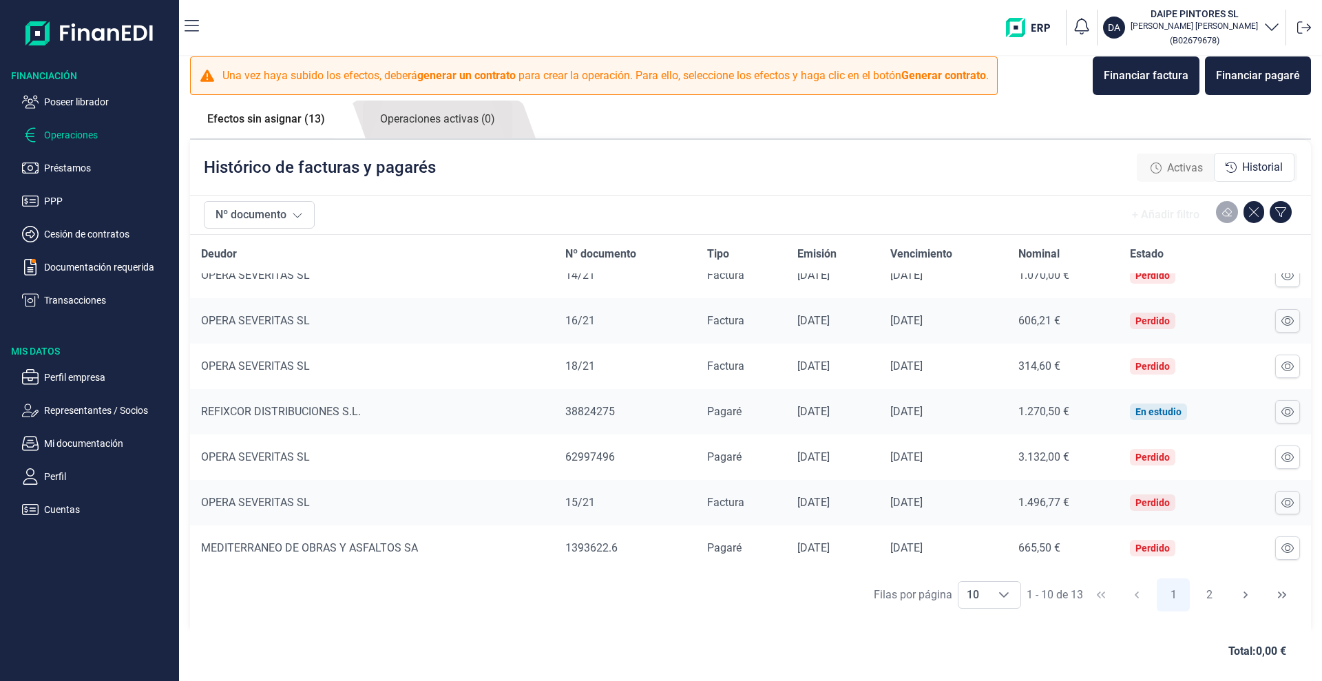
scroll to position [14, 0]
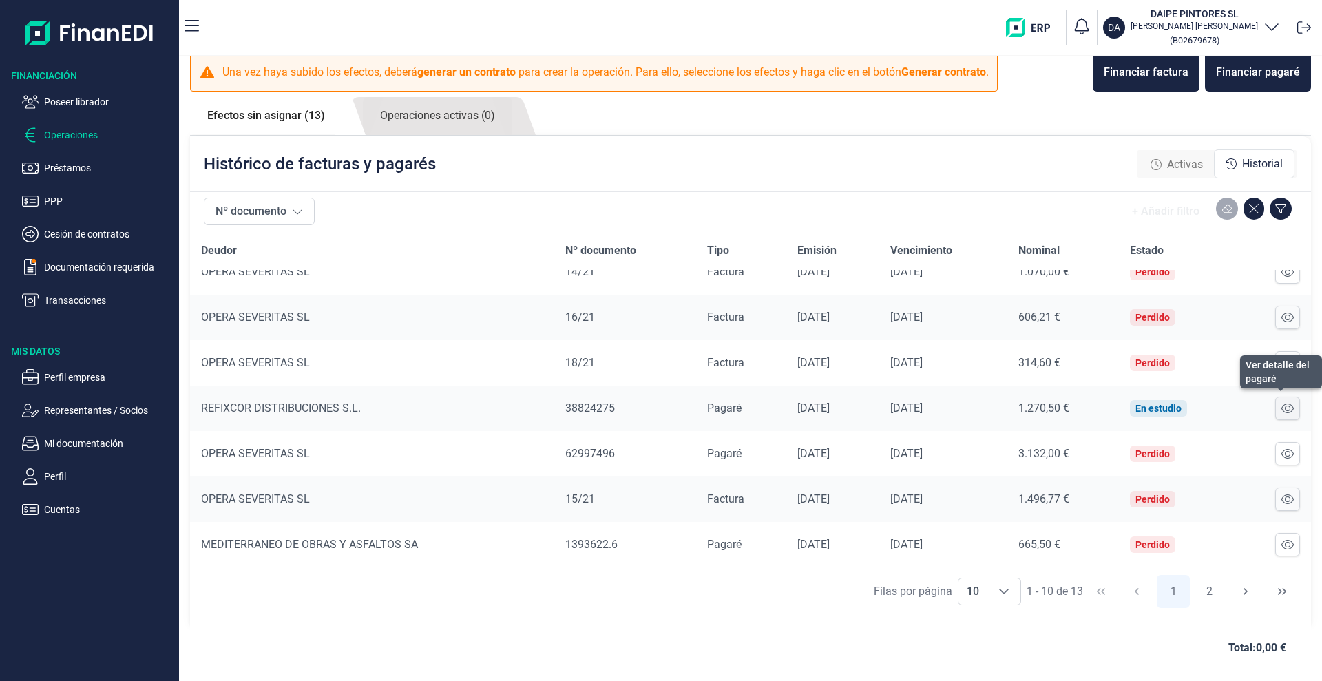
click at [1282, 407] on icon at bounding box center [1288, 408] width 12 height 11
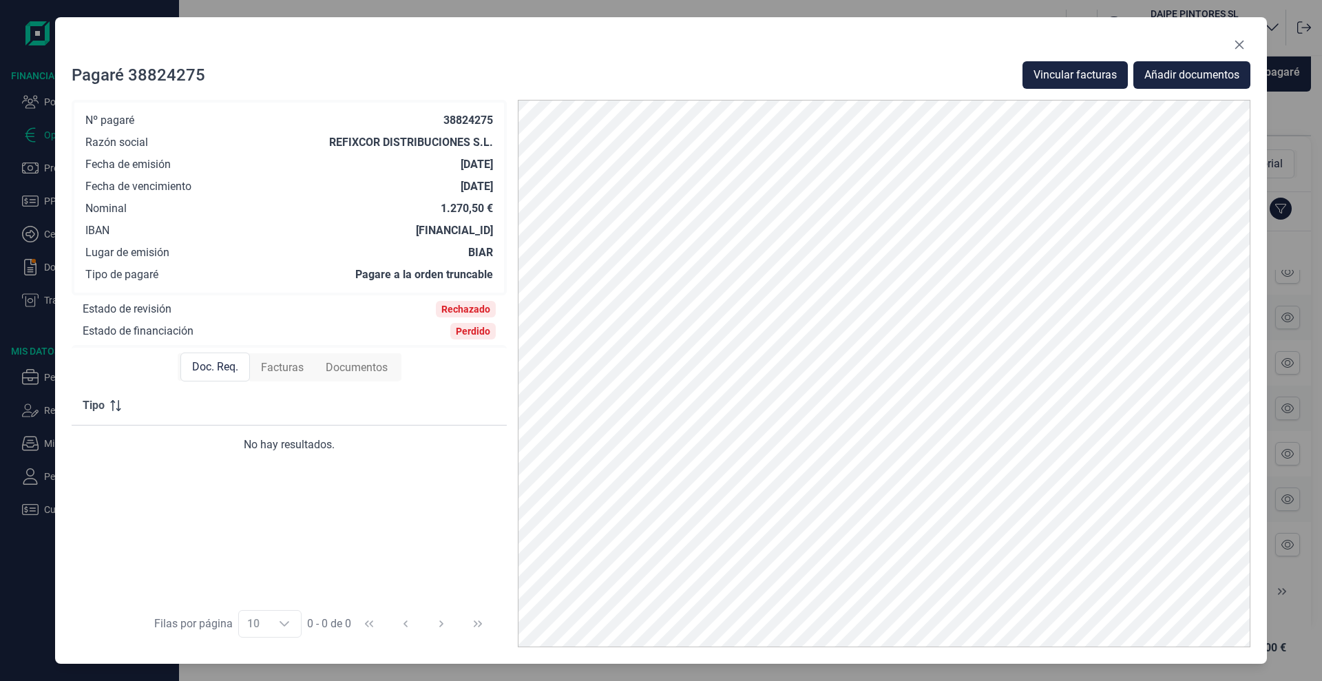
click at [289, 368] on span "Facturas" at bounding box center [282, 368] width 43 height 17
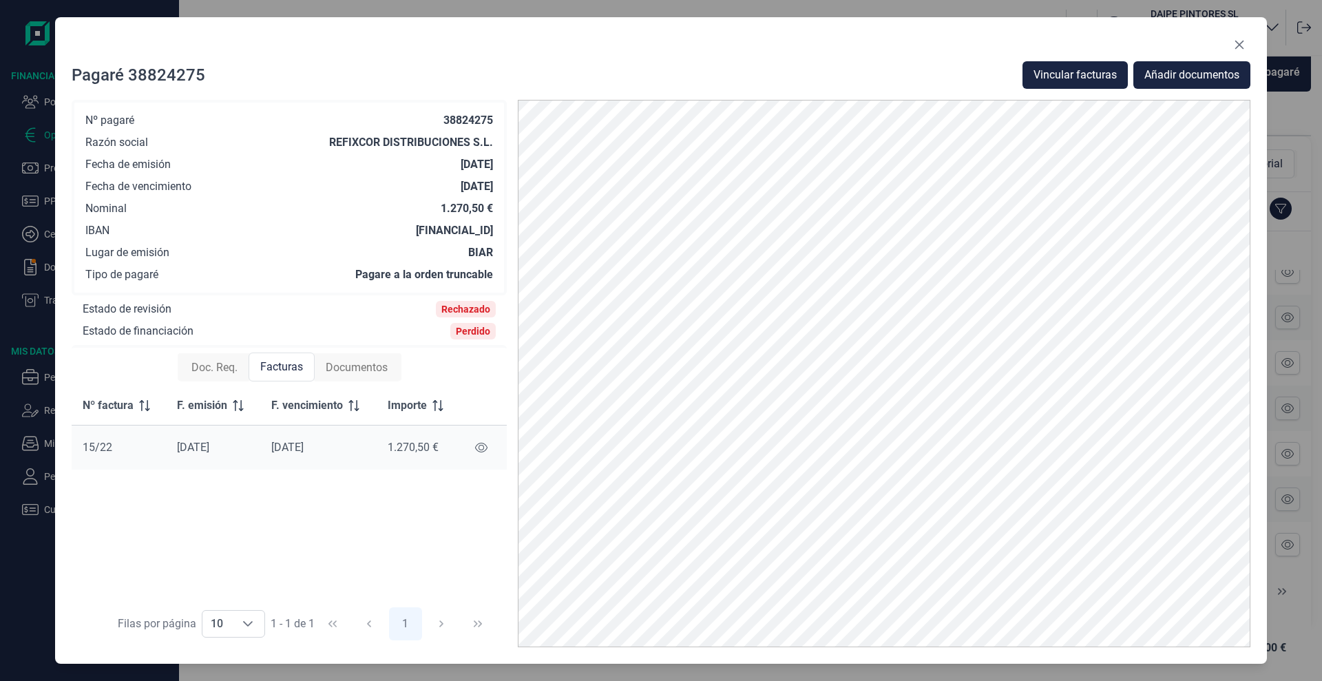
click at [353, 364] on span "Documentos" at bounding box center [357, 368] width 62 height 17
click at [185, 357] on div "Doc. Req." at bounding box center [214, 368] width 68 height 28
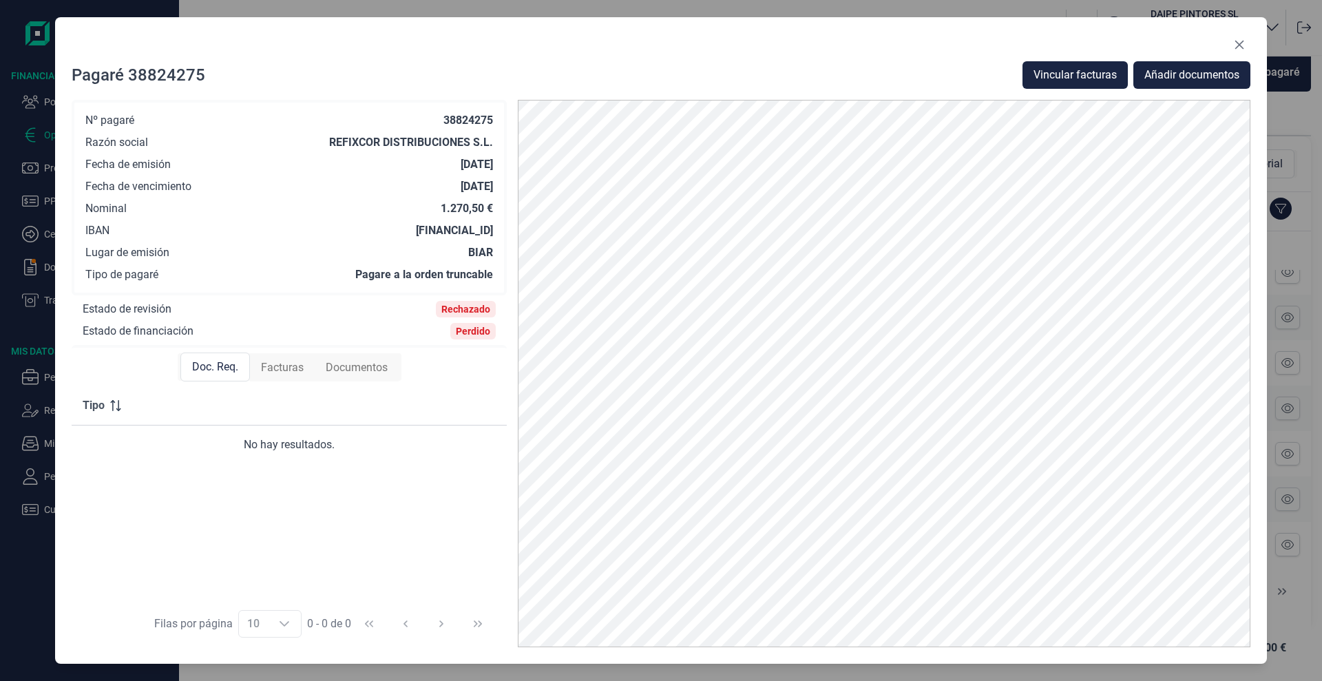
click at [1223, 49] on div at bounding box center [661, 48] width 1179 height 28
click at [1240, 43] on icon "Close" at bounding box center [1240, 44] width 9 height 9
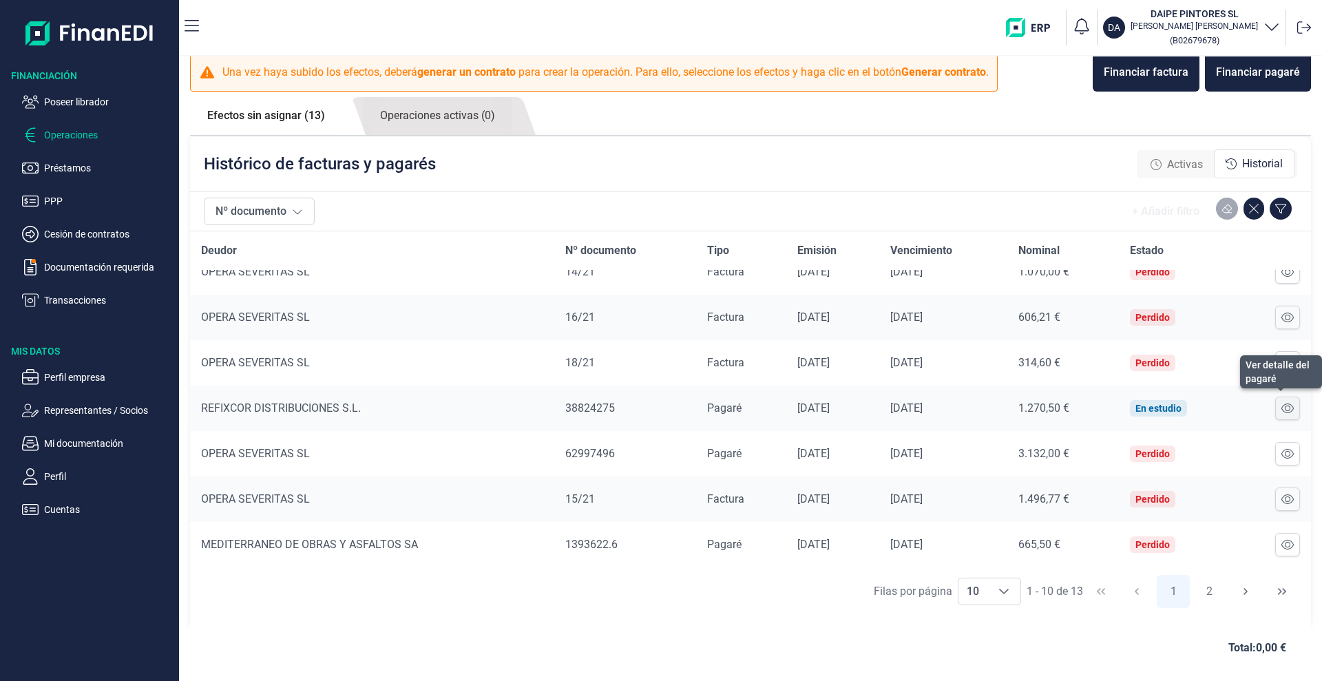
click at [1282, 408] on icon at bounding box center [1288, 408] width 12 height 11
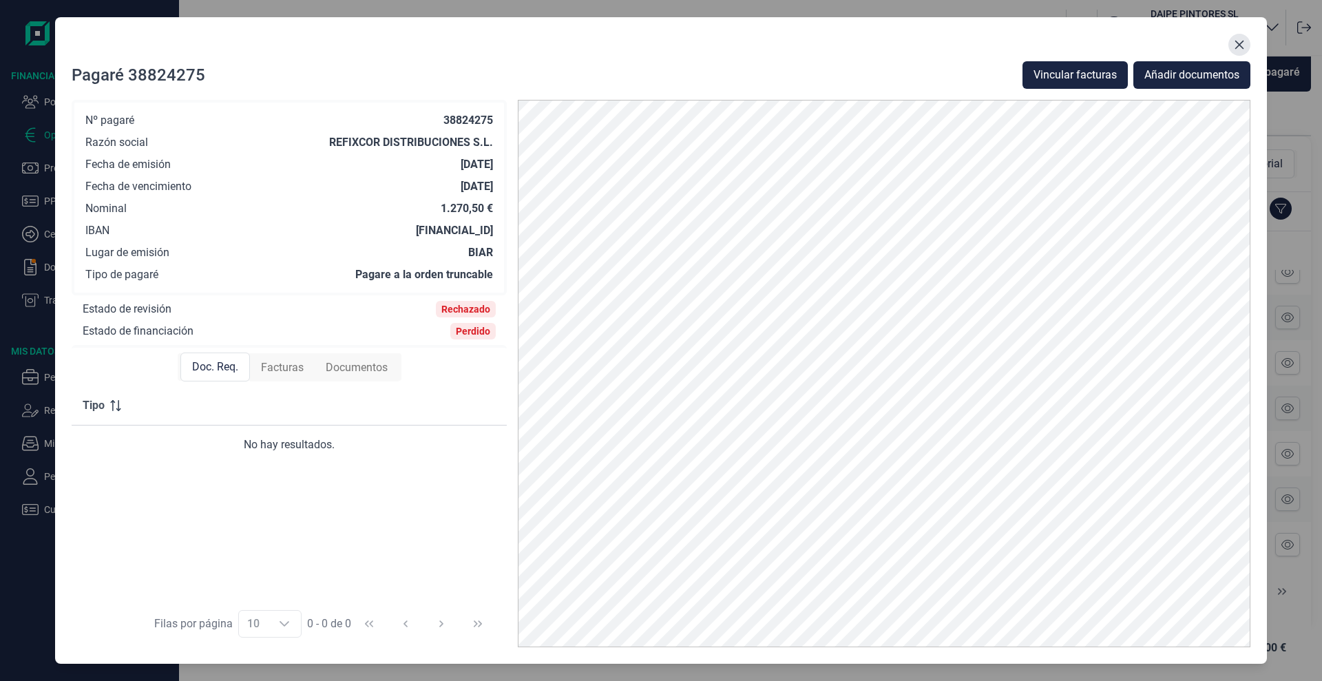
click at [1245, 39] on icon "Close" at bounding box center [1239, 44] width 11 height 11
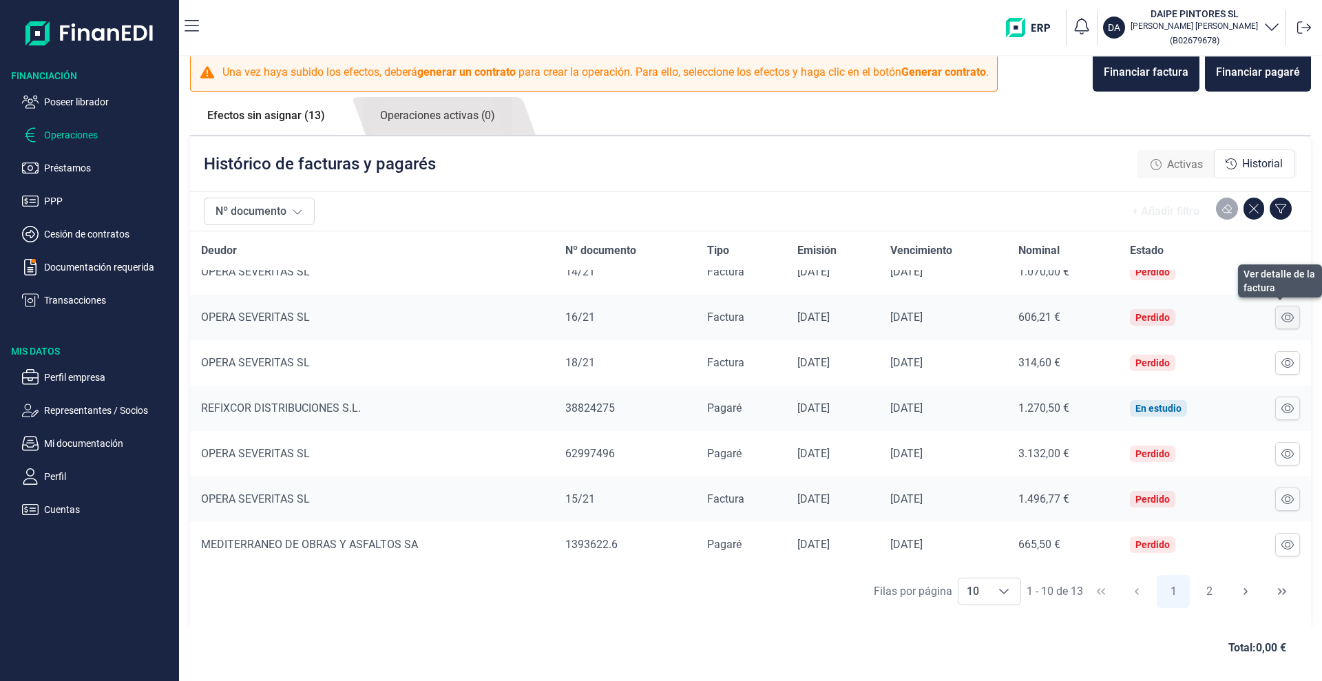
click at [1282, 319] on icon at bounding box center [1288, 317] width 12 height 11
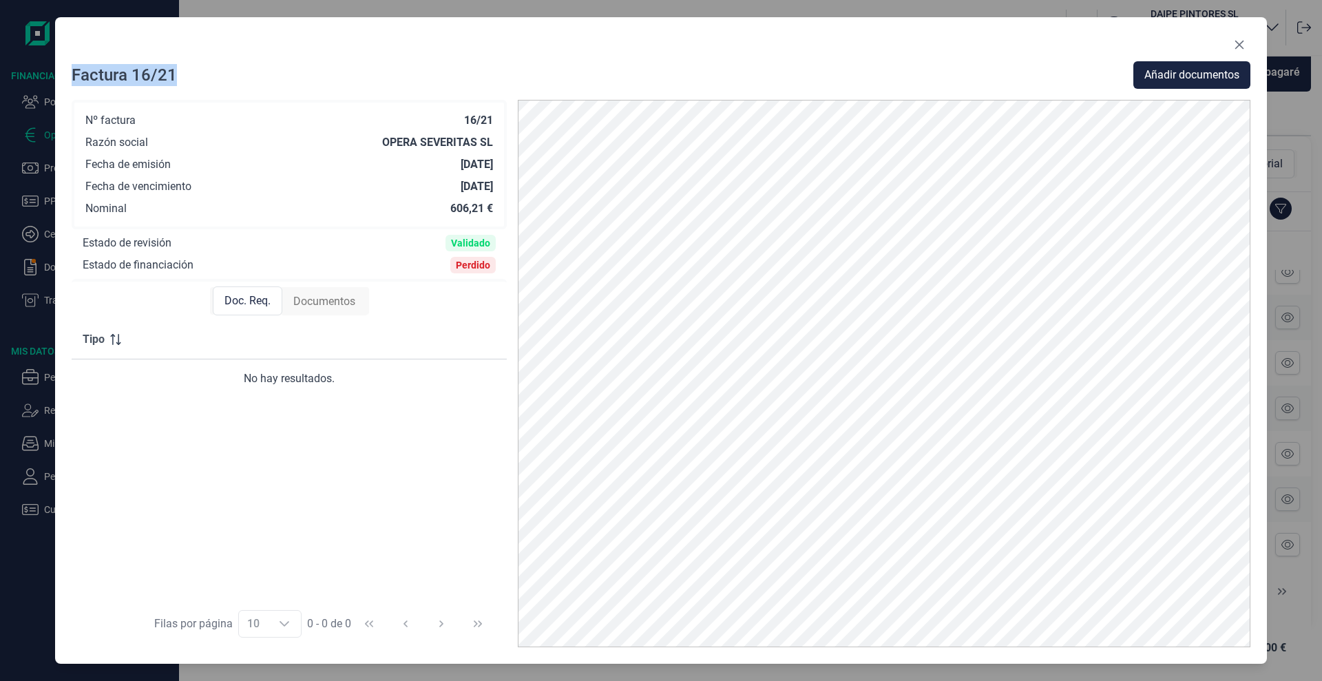
drag, startPoint x: 383, startPoint y: 29, endPoint x: 311, endPoint y: 67, distance: 81.4
click at [256, 89] on div "Factura 16/21 Añadir documentos Nº factura 16/21 Razón social OPERA SEVERITAS S…" at bounding box center [661, 340] width 1212 height 647
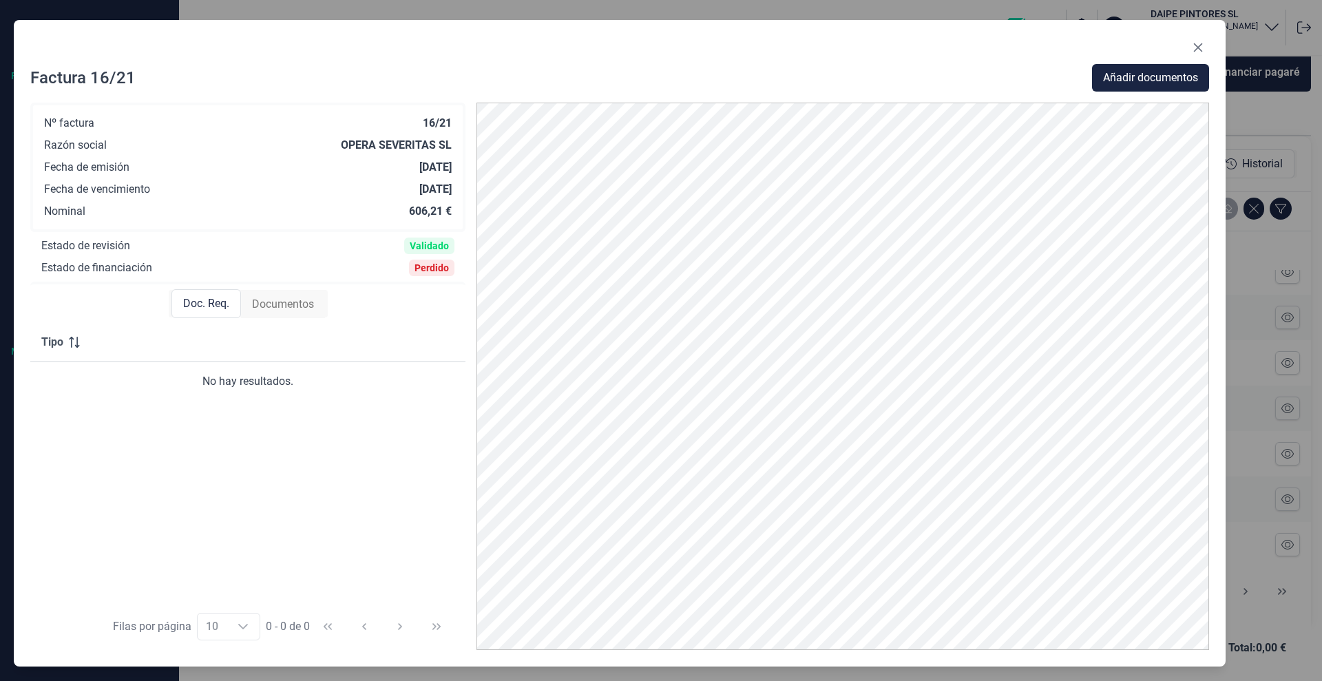
drag, startPoint x: 368, startPoint y: 32, endPoint x: 121, endPoint y: 300, distance: 363.6
click at [121, 300] on div "Factura 16/21 Añadir documentos Nº factura 16/21 Razón social OPERA SEVERITAS S…" at bounding box center [620, 343] width 1212 height 647
click at [293, 298] on span "Documentos" at bounding box center [283, 304] width 62 height 17
click at [1193, 52] on button "Close" at bounding box center [1198, 48] width 22 height 22
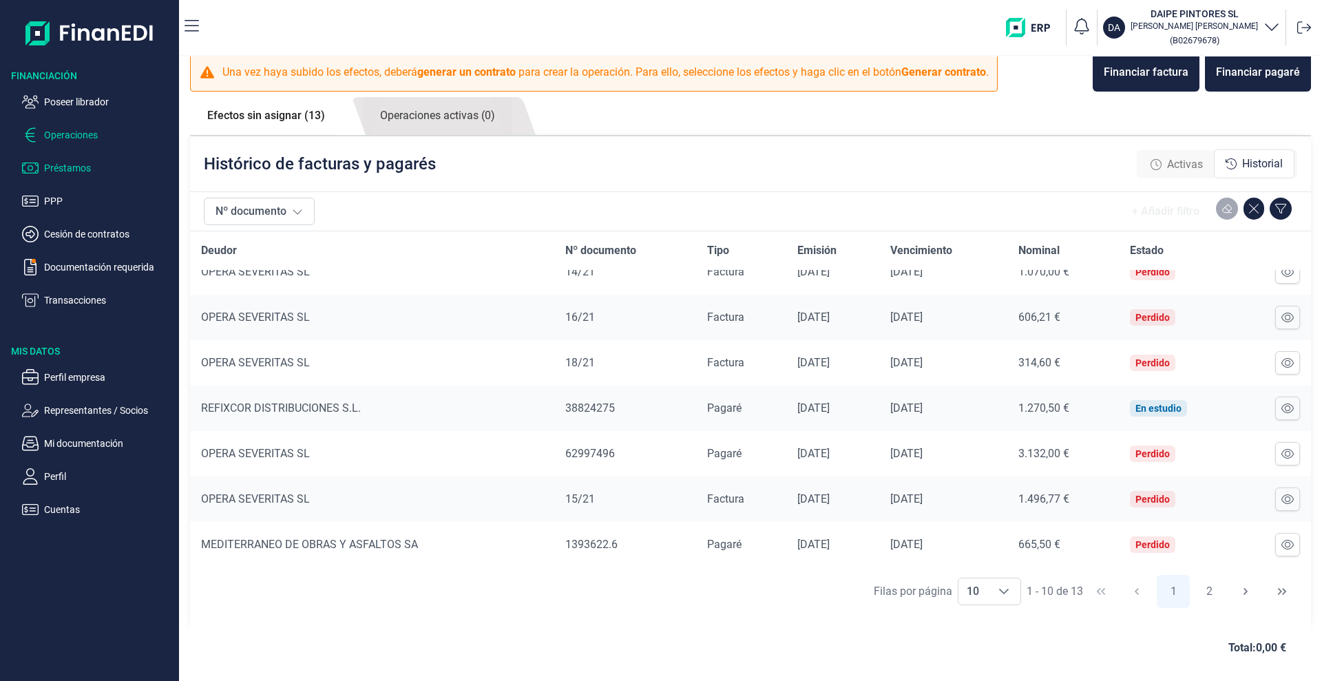
click at [65, 172] on p "Préstamos" at bounding box center [108, 168] width 129 height 17
